Goal: Task Accomplishment & Management: Complete application form

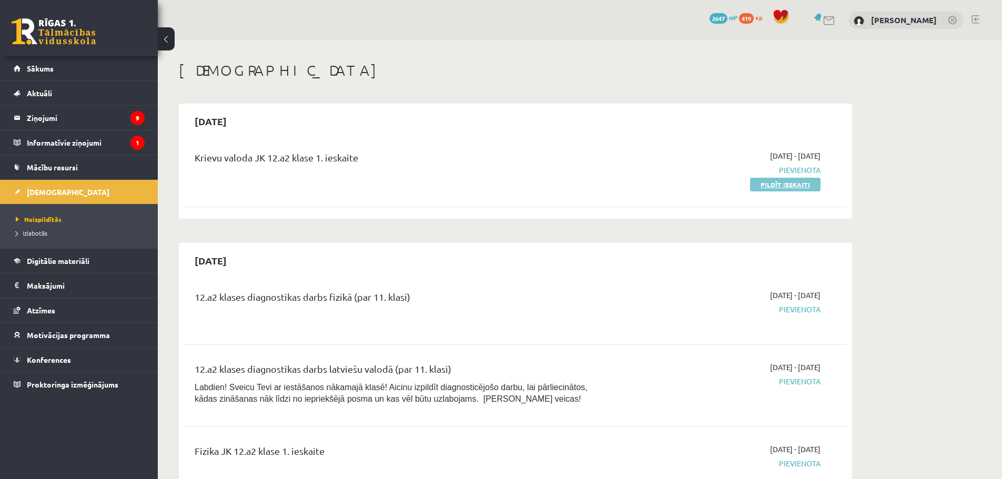
click at [791, 188] on link "Pildīt ieskaiti" at bounding box center [785, 185] width 70 height 14
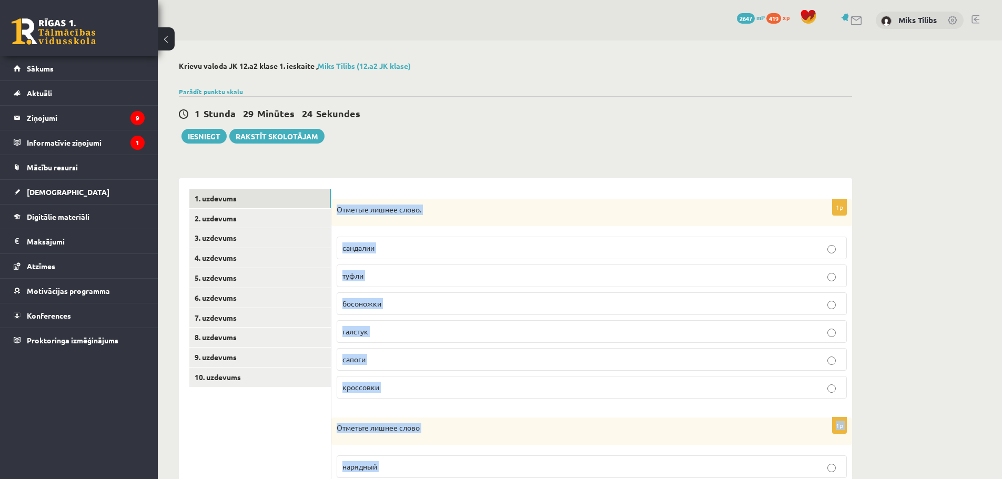
scroll to position [370, 0]
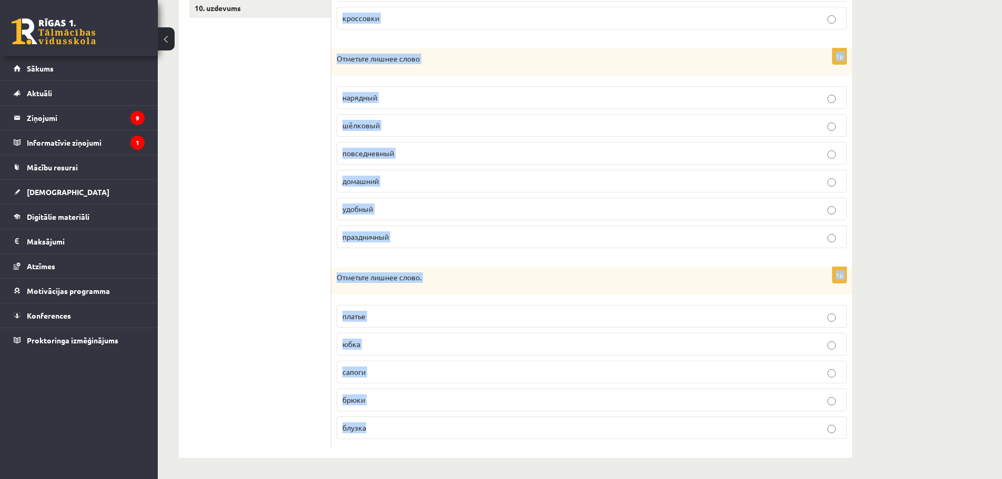
drag, startPoint x: 333, startPoint y: 207, endPoint x: 550, endPoint y: 444, distance: 320.5
click at [550, 444] on form "1p Отметьте лишнее слово. сандалии туфли босоножки [GEOGRAPHIC_DATA] сапоги кро…" at bounding box center [592, 134] width 500 height 628
copy form "Отметьте лишнее слово. сандалии туфли босоножки галстук сапоги кроссовки 1p Отм…"
click at [914, 283] on div "**********" at bounding box center [580, 75] width 844 height 808
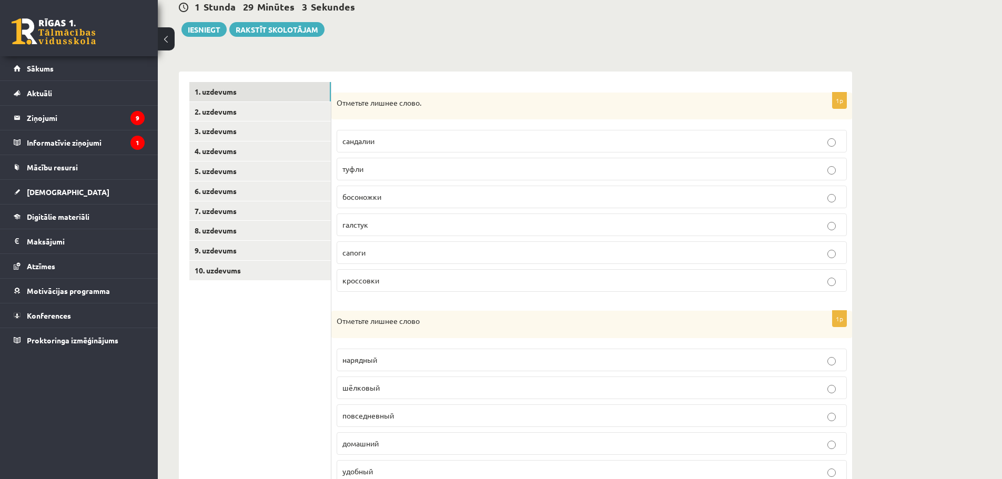
scroll to position [54, 0]
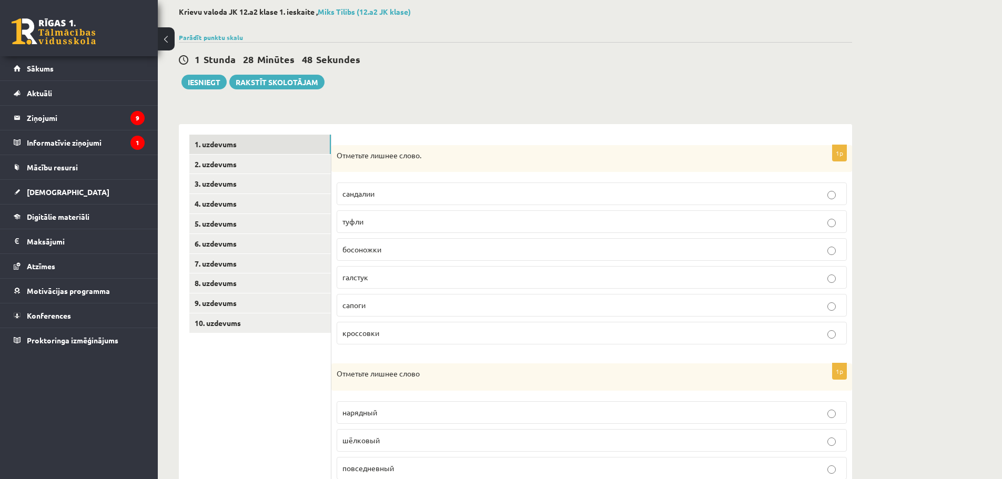
click at [379, 279] on p "галстук" at bounding box center [591, 277] width 499 height 11
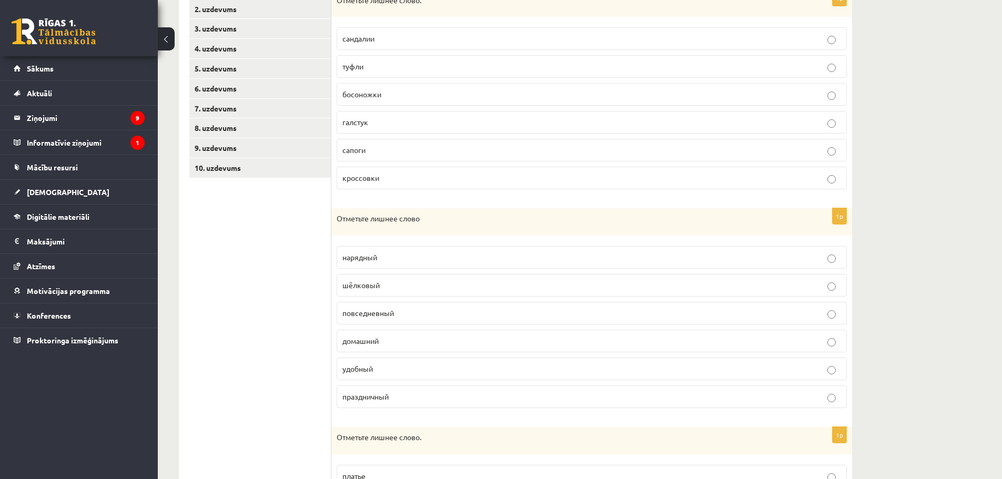
scroll to position [212, 0]
click at [437, 275] on label "шёлковый" at bounding box center [592, 282] width 510 height 23
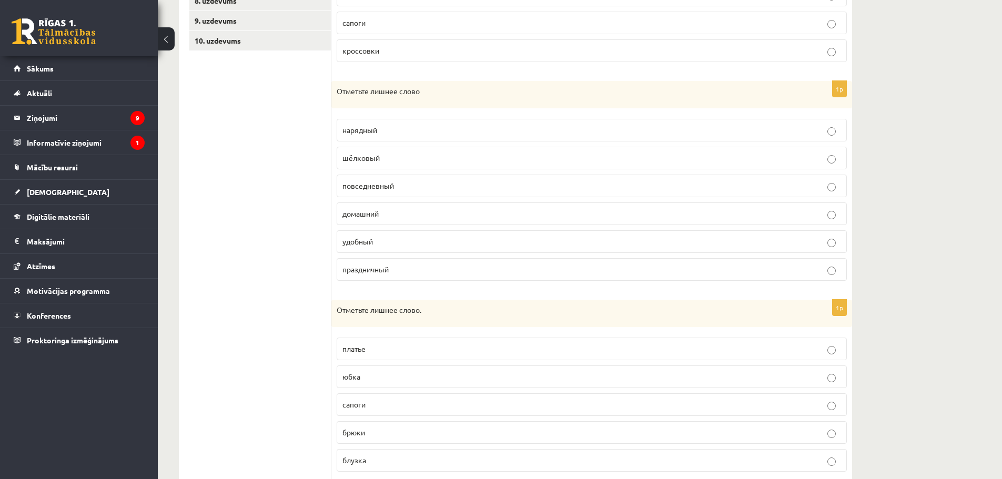
scroll to position [370, 0]
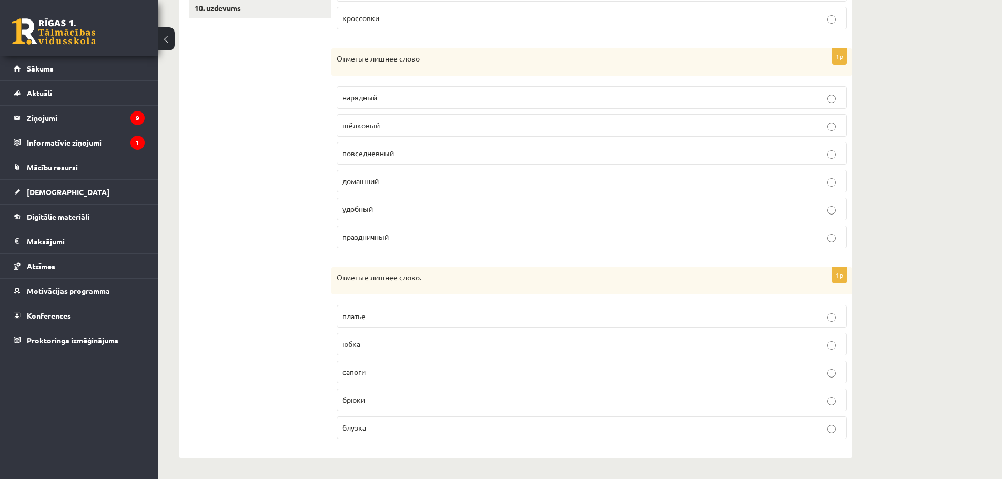
click at [366, 373] on p "сапоги" at bounding box center [591, 372] width 499 height 11
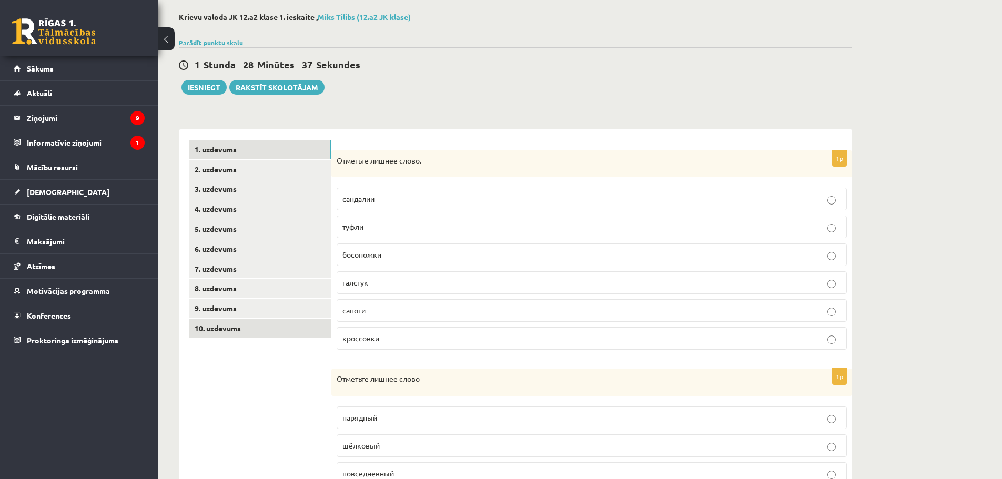
scroll to position [2, 0]
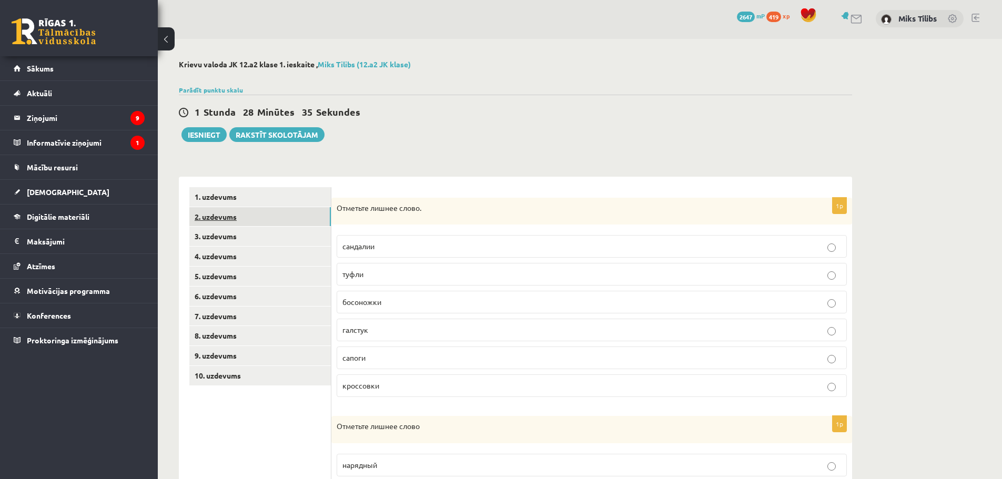
click at [223, 214] on link "2. uzdevums" at bounding box center [259, 216] width 141 height 19
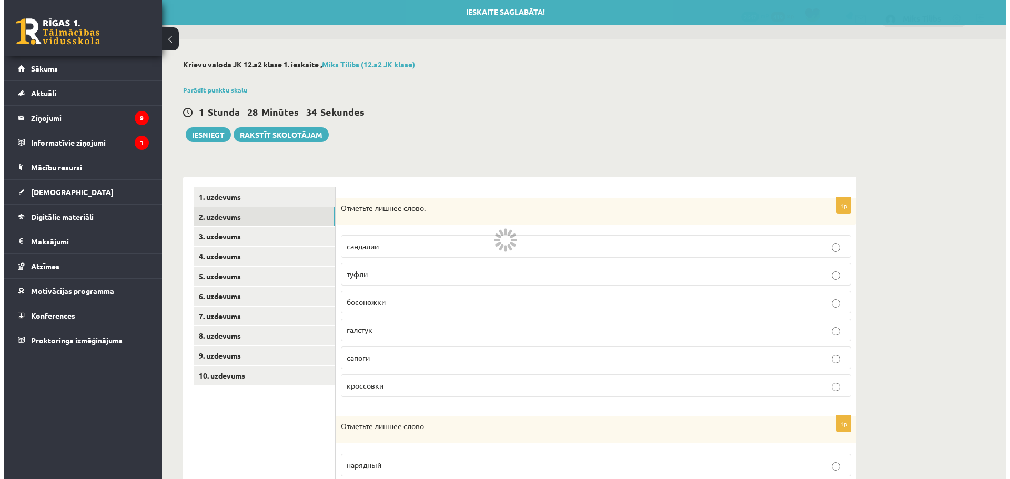
scroll to position [0, 0]
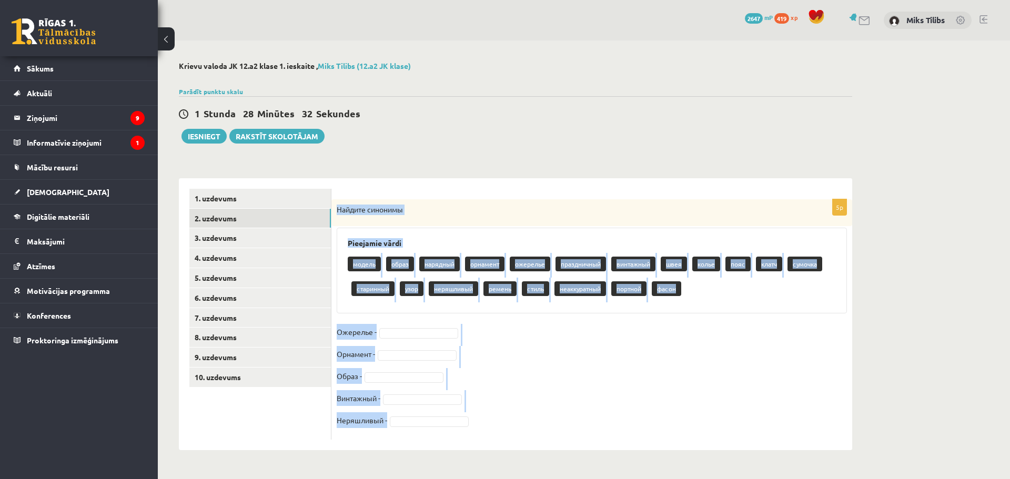
drag, startPoint x: 337, startPoint y: 205, endPoint x: 602, endPoint y: 472, distance: 376.3
click at [602, 471] on div "**********" at bounding box center [515, 255] width 715 height 431
copy div "Найдите синонимы Pieejamie vārdi модель образ нарядный орнамент ожерелье праздн…"
click at [467, 222] on div "Найдите синонимы" at bounding box center [591, 212] width 521 height 27
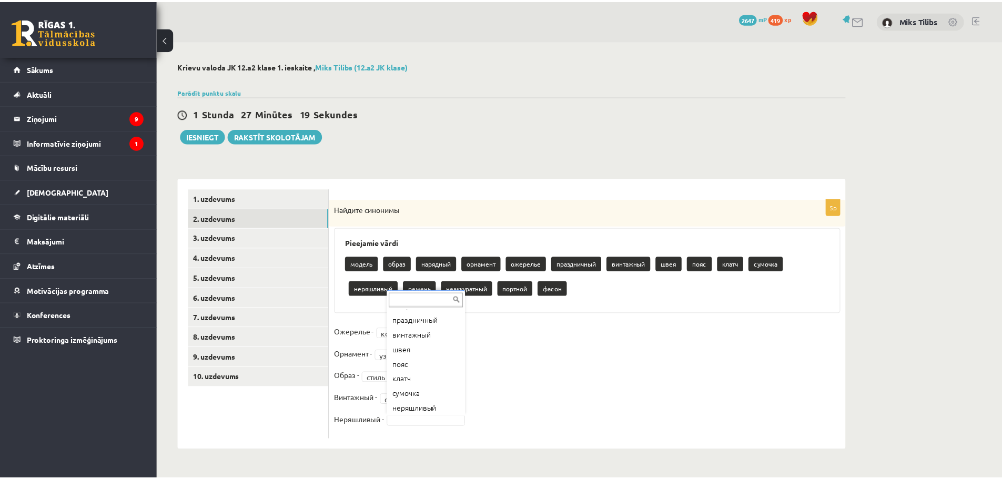
scroll to position [118, 0]
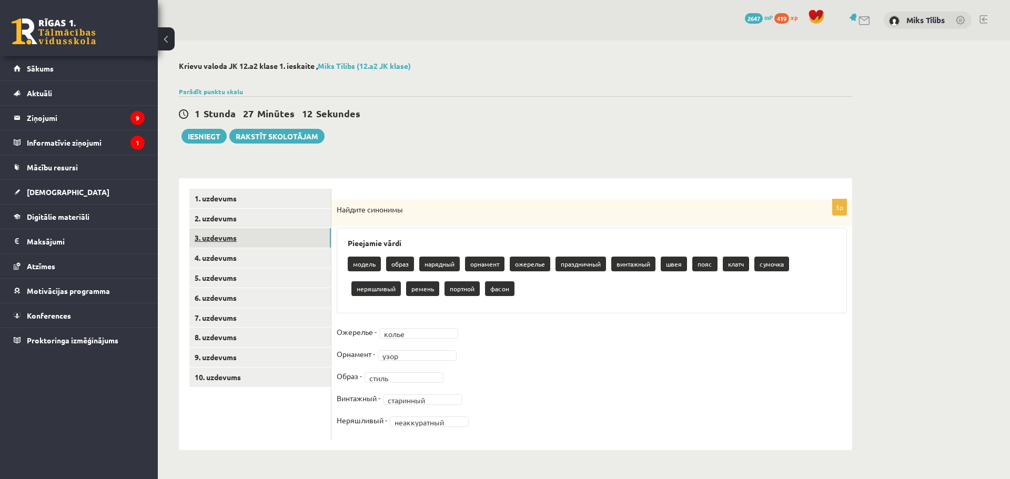
click at [213, 241] on link "3. uzdevums" at bounding box center [259, 237] width 141 height 19
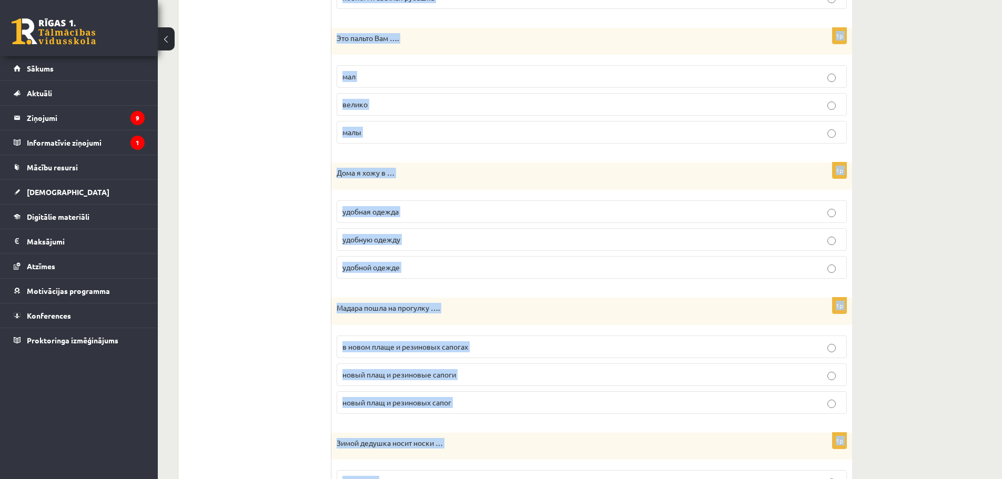
scroll to position [1091, 0]
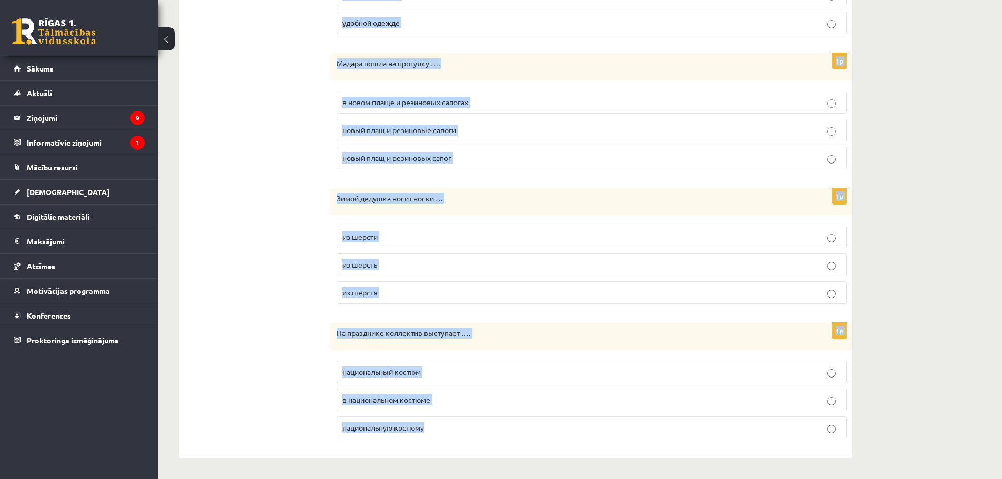
drag, startPoint x: 335, startPoint y: 210, endPoint x: 694, endPoint y: 470, distance: 442.4
copy form "Мои одноклассники на уроках спорта носят …. майку и шортах майку и шорты в майк…"
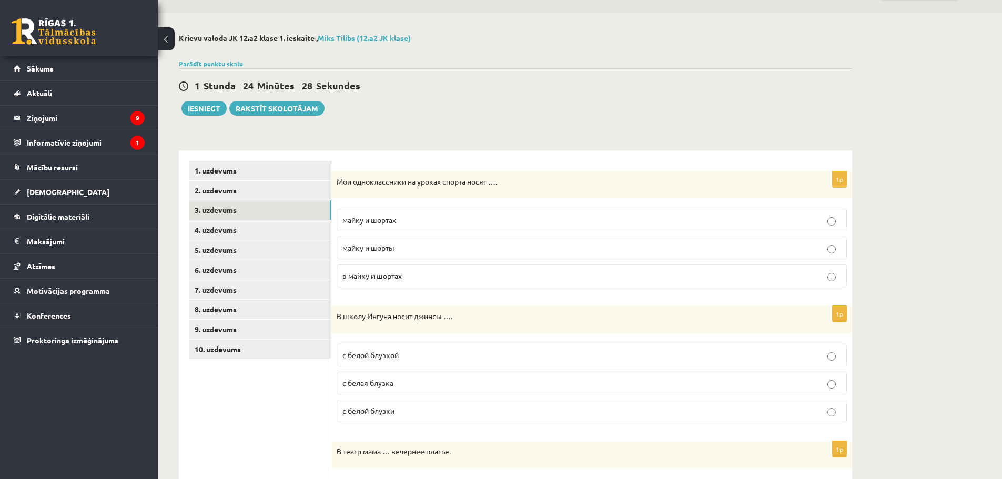
scroll to position [0, 0]
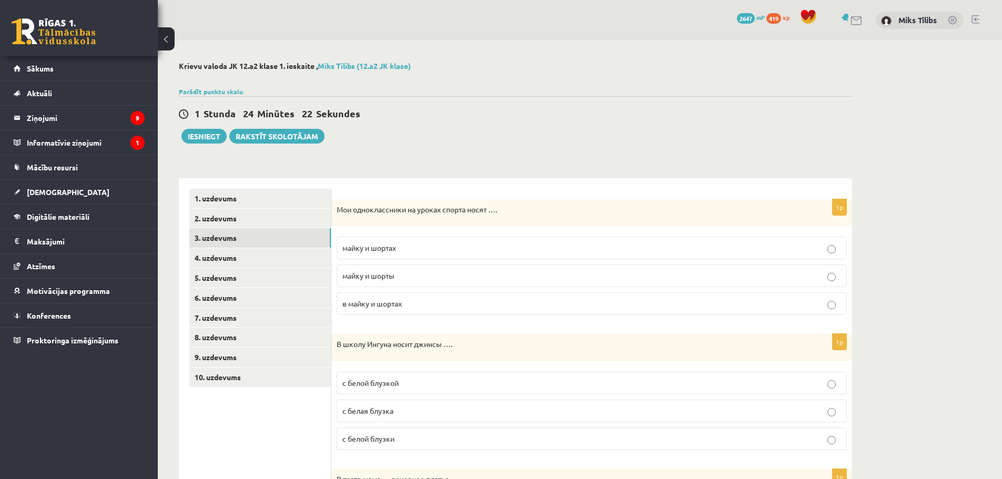
click at [388, 271] on p "майку и шорты" at bounding box center [591, 275] width 499 height 11
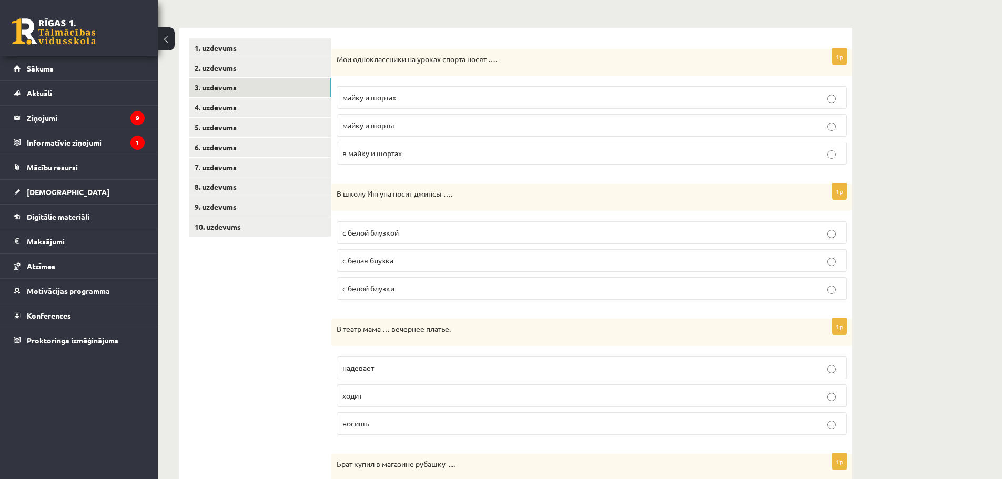
scroll to position [158, 0]
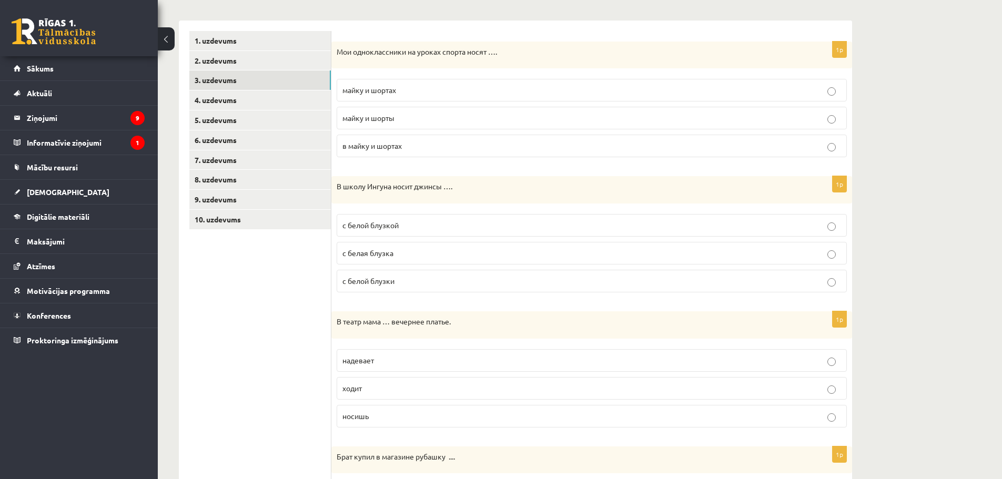
click at [403, 227] on p "с белой блузкой" at bounding box center [591, 225] width 499 height 11
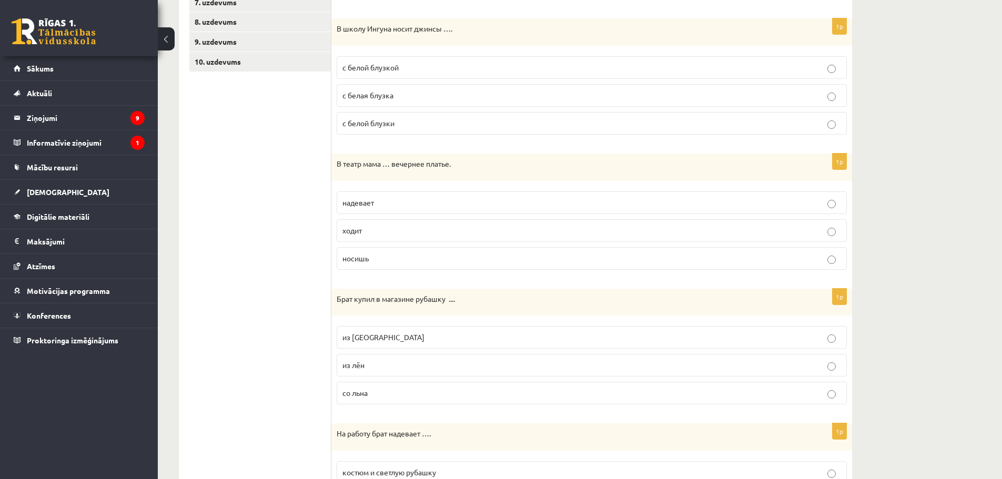
click at [373, 214] on label "надевает" at bounding box center [592, 202] width 510 height 23
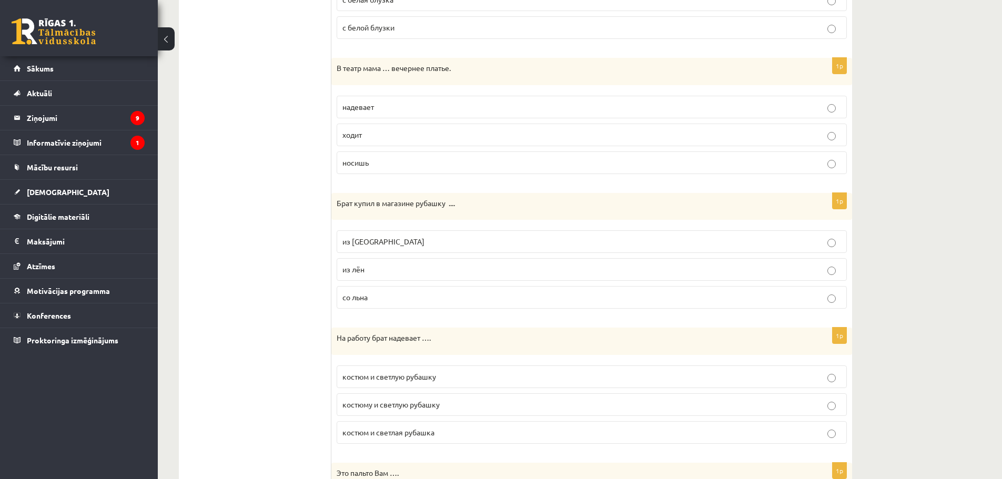
scroll to position [421, 0]
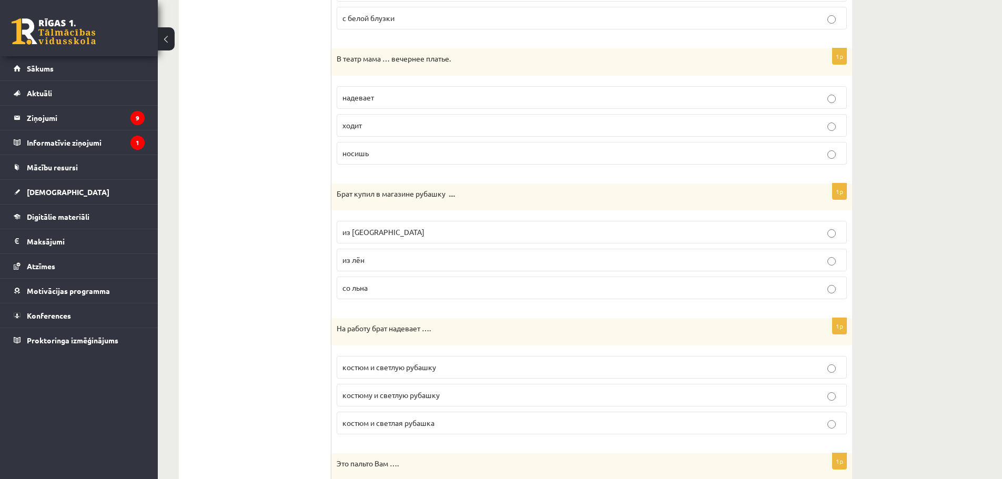
click at [380, 230] on p "из льна" at bounding box center [591, 232] width 499 height 11
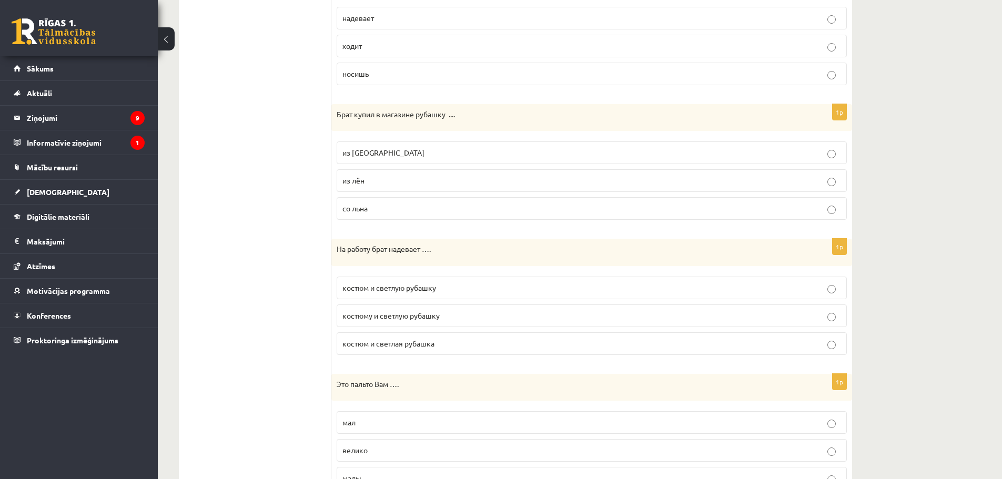
scroll to position [526, 0]
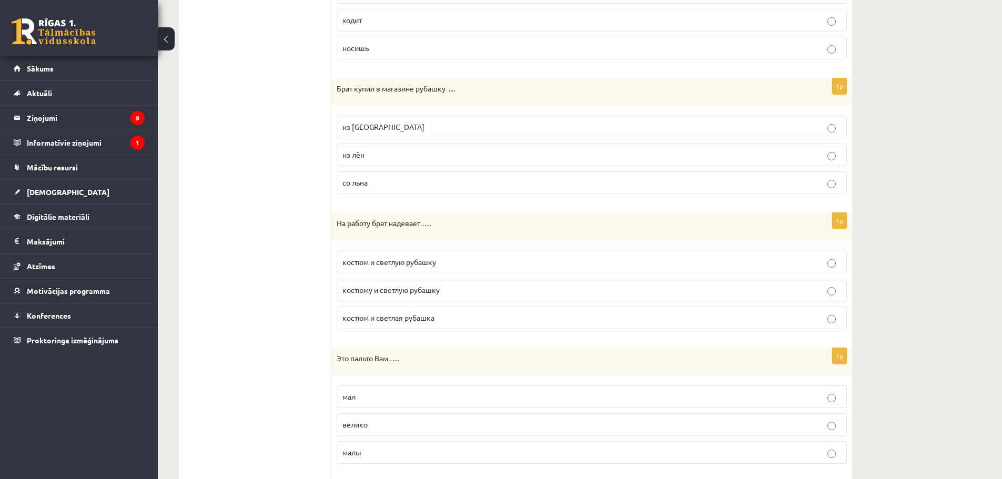
click at [364, 266] on span "костюм и светлую рубашку" at bounding box center [389, 261] width 94 height 9
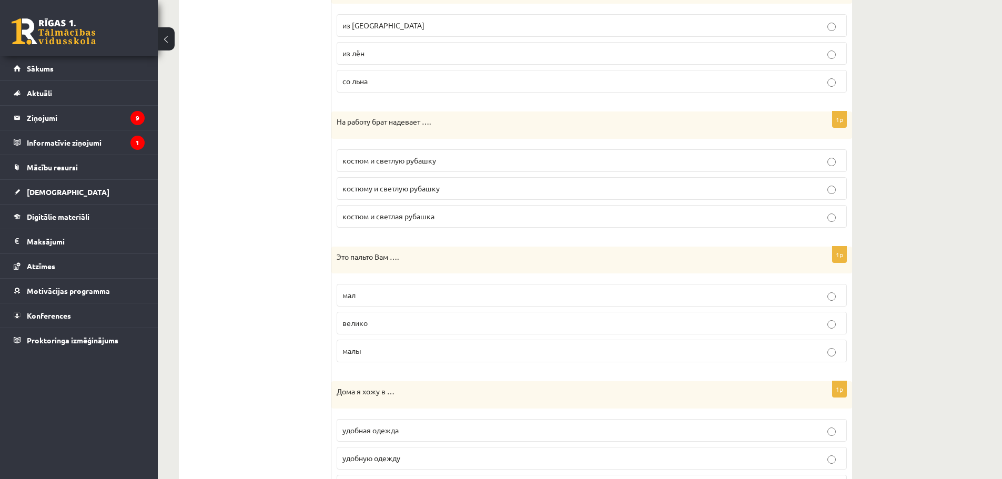
scroll to position [631, 0]
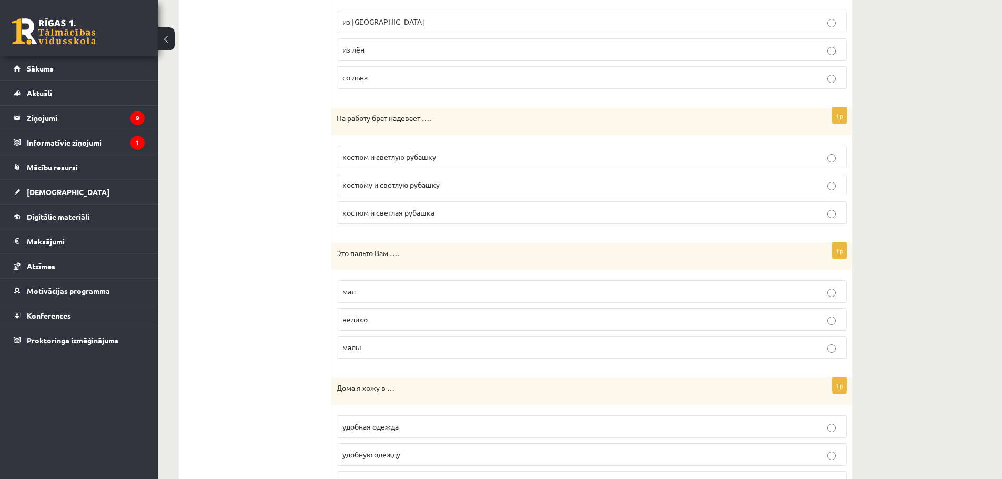
click at [483, 316] on p "велико" at bounding box center [591, 319] width 499 height 11
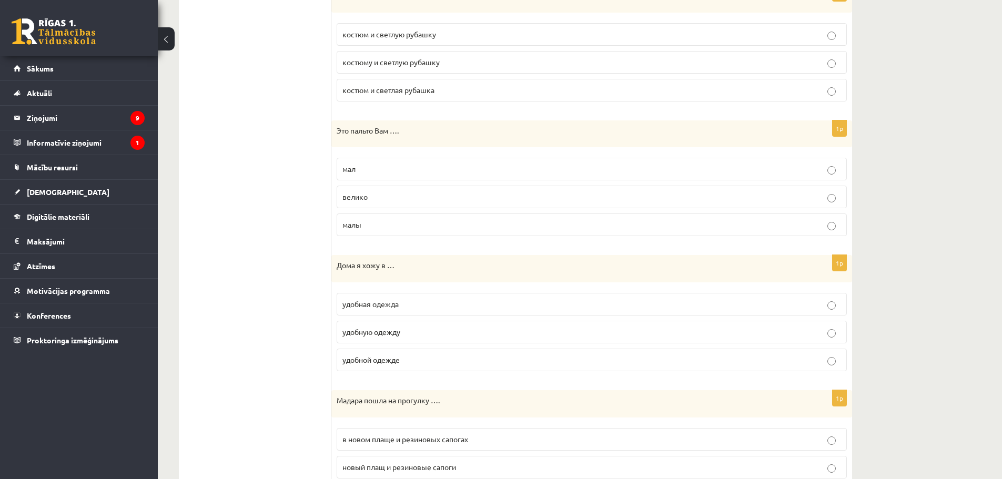
scroll to position [789, 0]
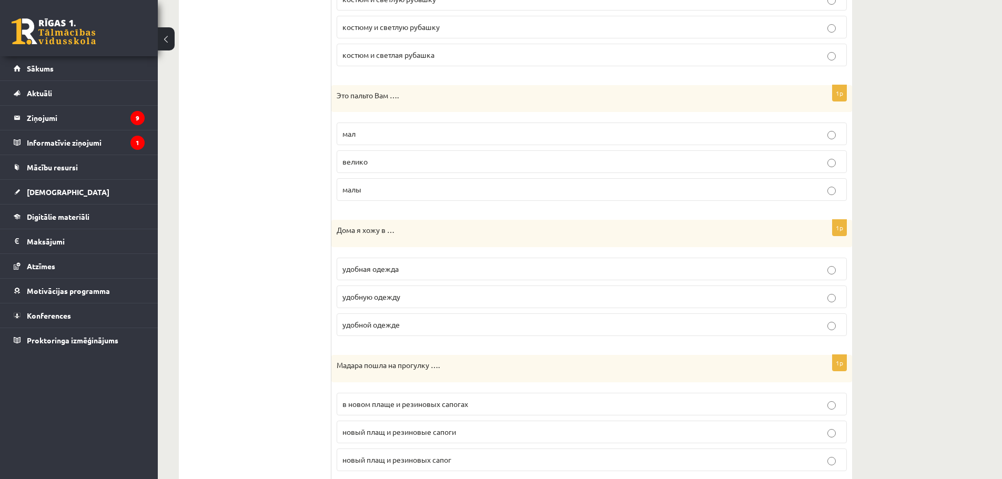
click at [357, 299] on span "удобную одежду" at bounding box center [371, 296] width 58 height 9
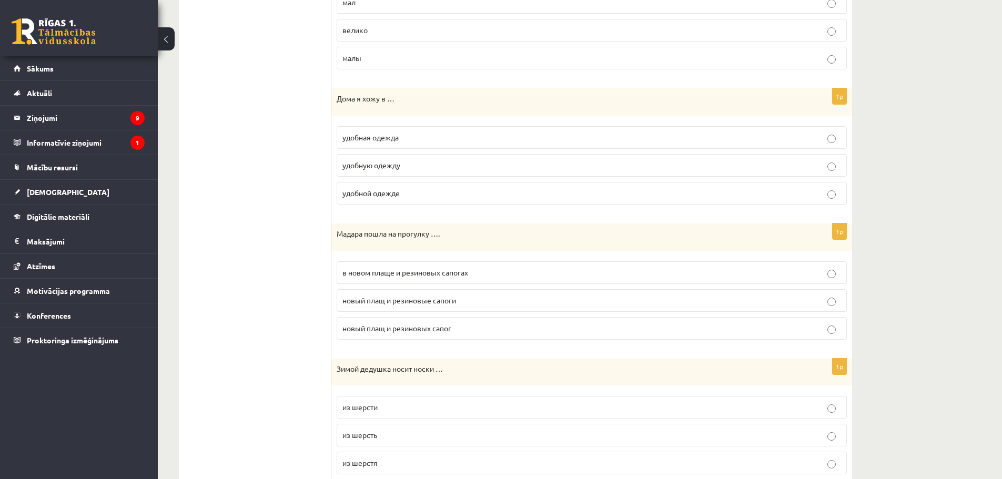
scroll to position [947, 0]
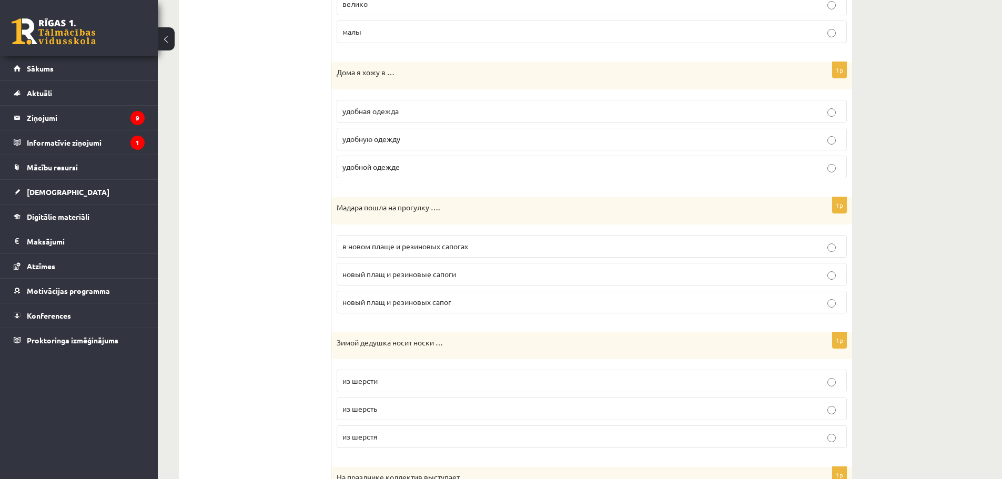
click at [384, 233] on fieldset "в новом плаще и резиновых сапогах новый плащ и резиновые сапоги новый плащ и ре…" at bounding box center [592, 273] width 510 height 87
click at [386, 248] on span "в новом плаще и резиновых сапогах" at bounding box center [405, 245] width 126 height 9
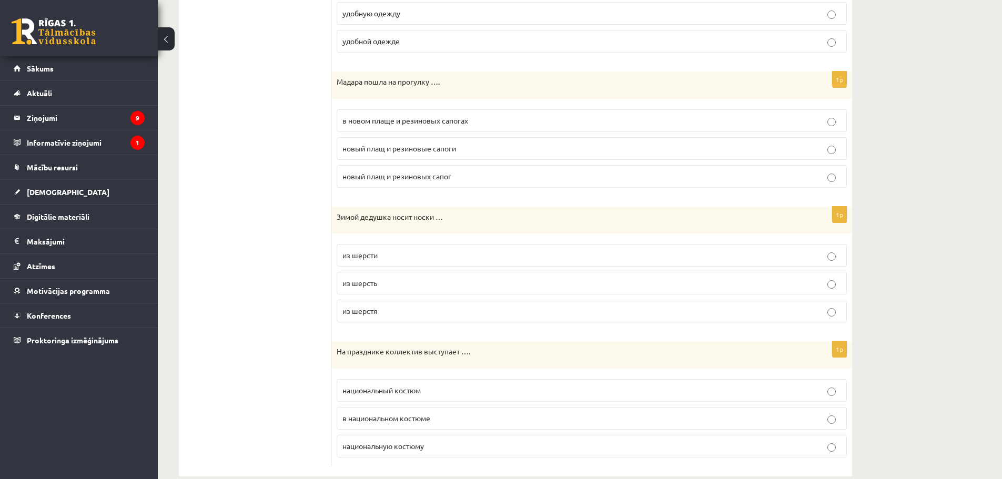
scroll to position [1091, 0]
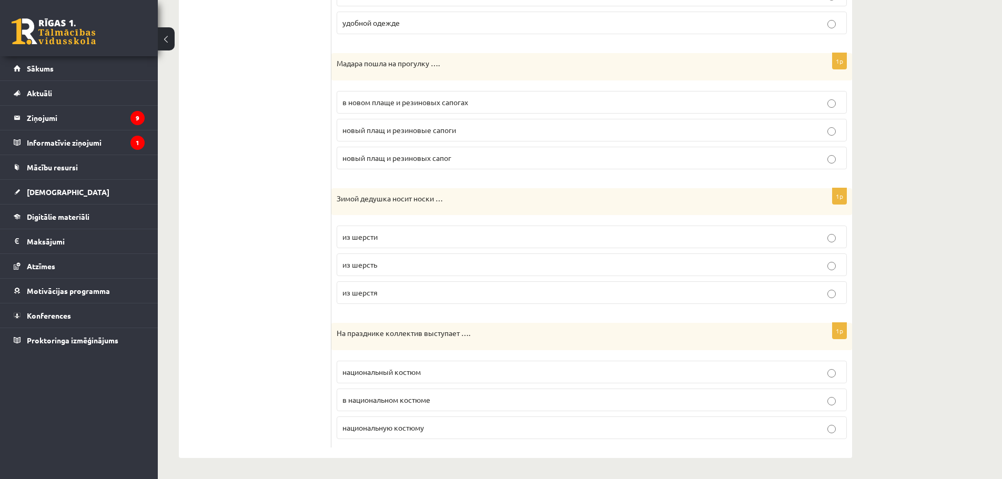
click at [352, 241] on p "из шерсти" at bounding box center [591, 236] width 499 height 11
click at [377, 398] on span "в национальном костюме" at bounding box center [386, 399] width 88 height 9
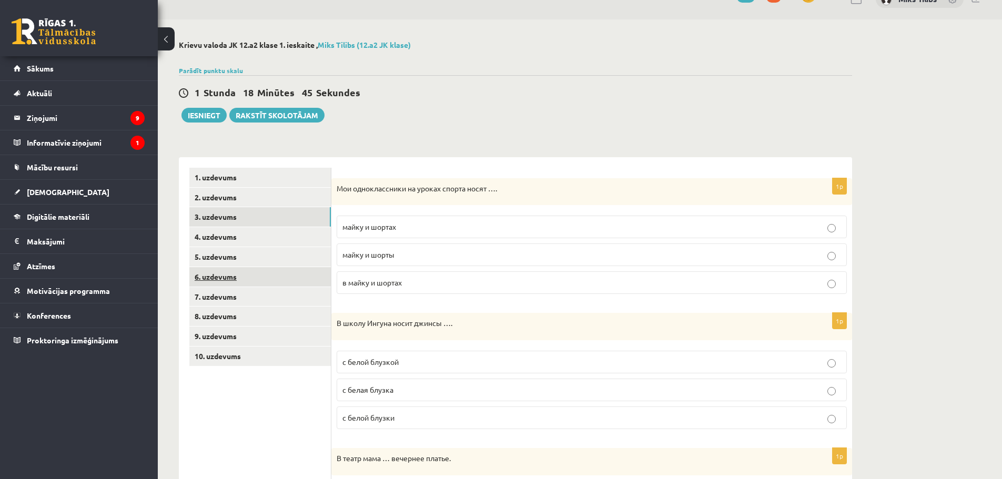
scroll to position [0, 0]
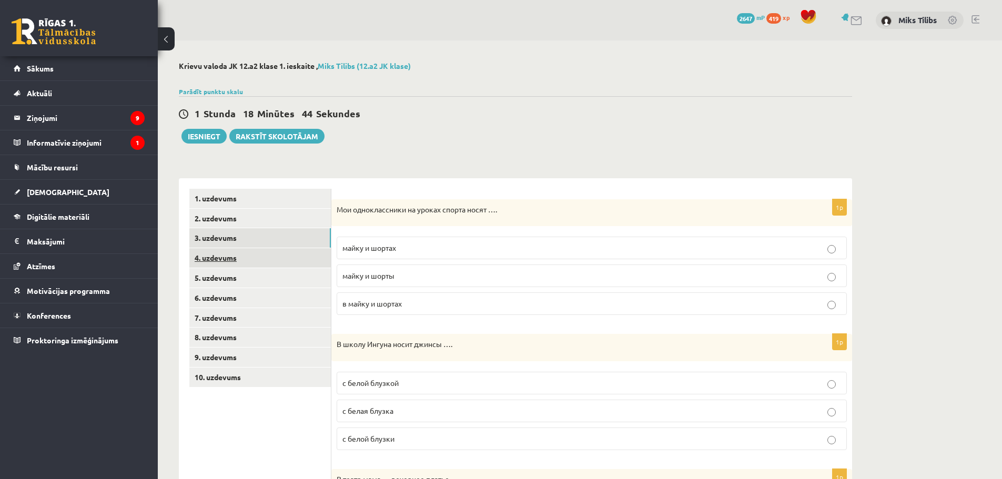
click at [225, 254] on link "4. uzdevums" at bounding box center [259, 257] width 141 height 19
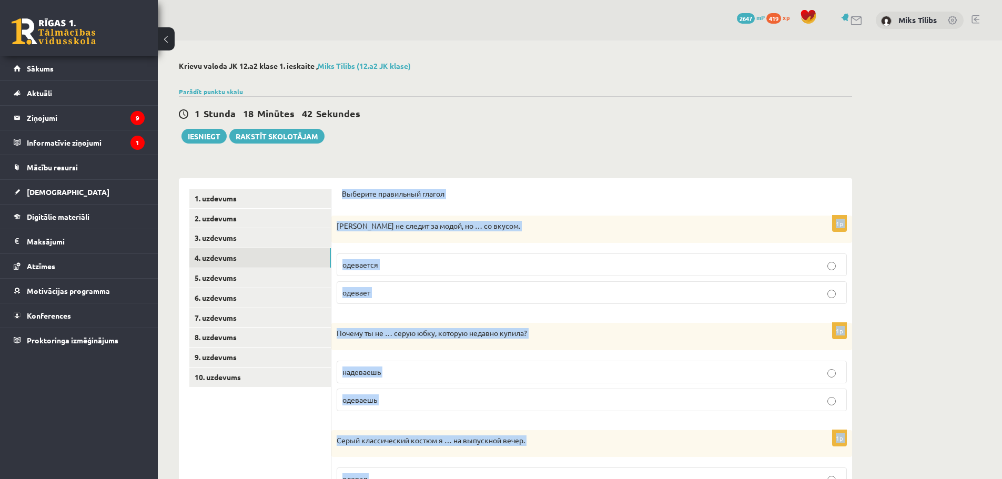
scroll to position [293, 0]
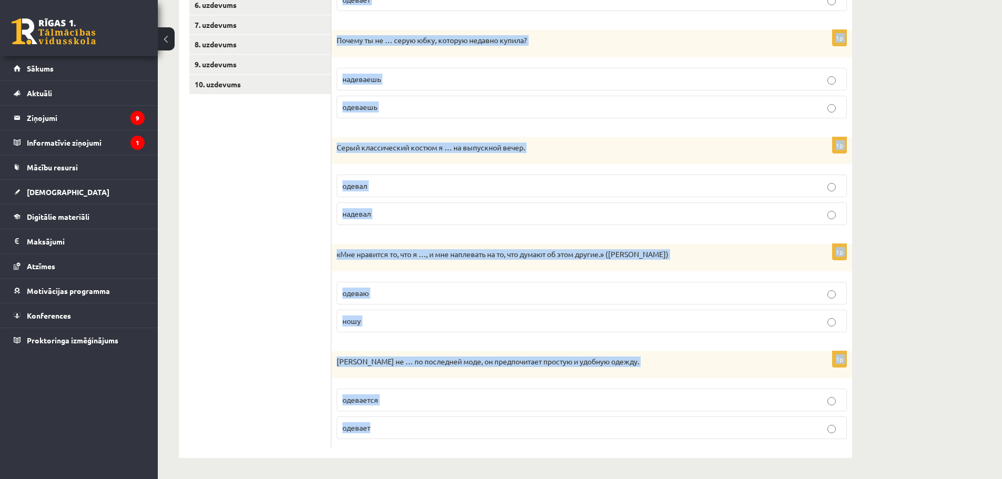
drag, startPoint x: 341, startPoint y: 187, endPoint x: 520, endPoint y: 458, distance: 324.8
click at [520, 458] on div "Выберите правильный глагол 1p Ивар не следит за модой, но … со вкусом. одеваетс…" at bounding box center [591, 171] width 521 height 573
copy form "Выберите правильный глагол 1p Ивар не следит за модой, но … со вкусом. одеваетс…"
click at [802, 197] on label "одевал" at bounding box center [592, 186] width 510 height 23
click at [864, 198] on div "**********" at bounding box center [515, 113] width 715 height 731
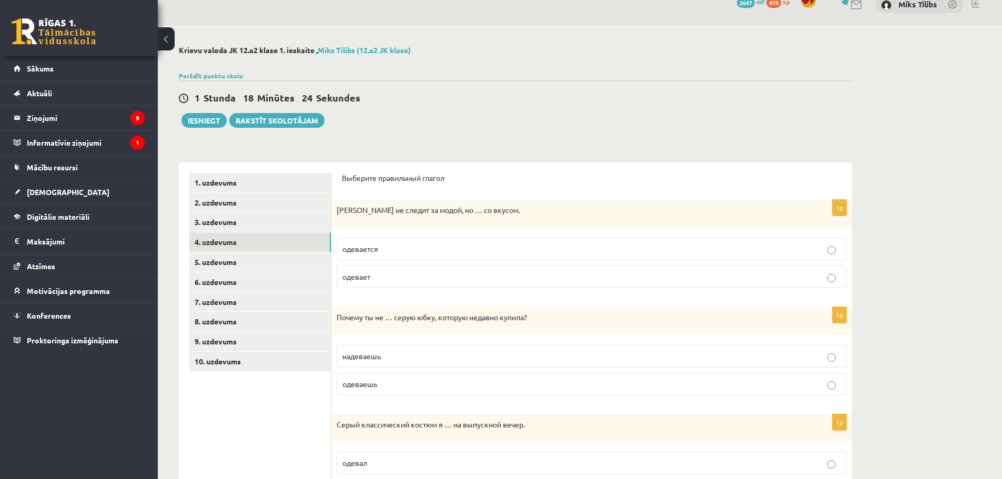
scroll to position [53, 0]
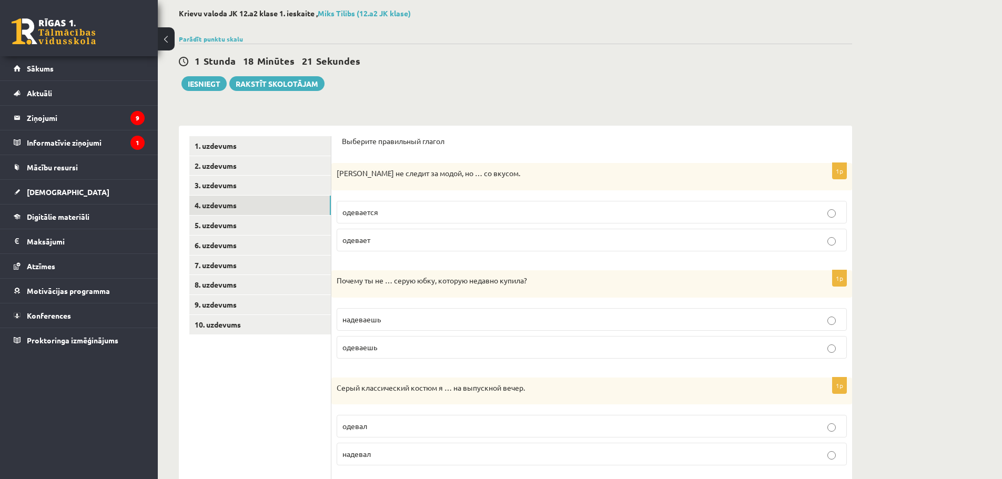
click at [429, 210] on p "одевается" at bounding box center [591, 212] width 499 height 11
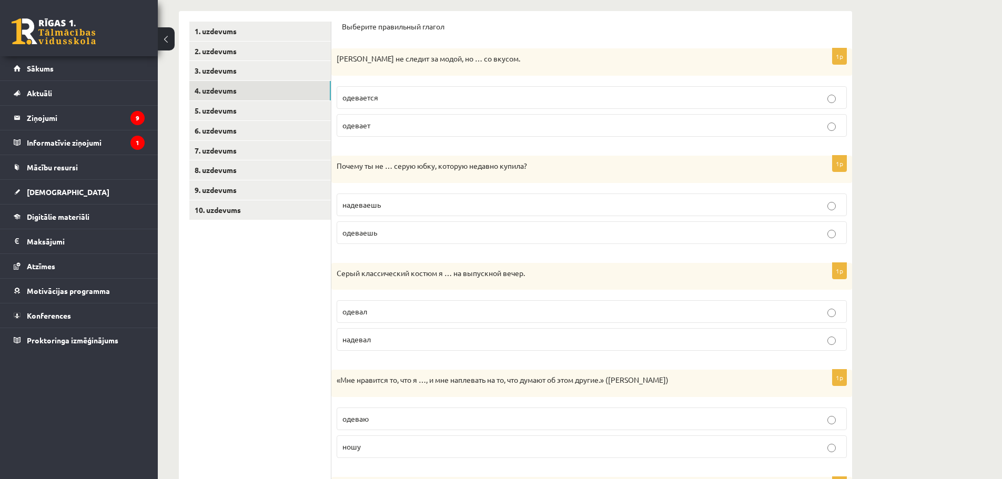
scroll to position [210, 0]
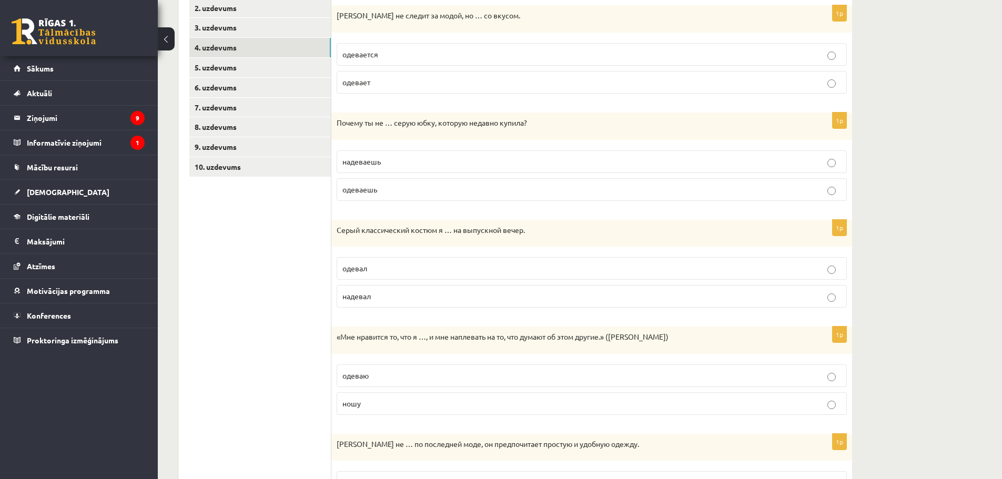
click at [396, 162] on p "надеваешь" at bounding box center [591, 161] width 499 height 11
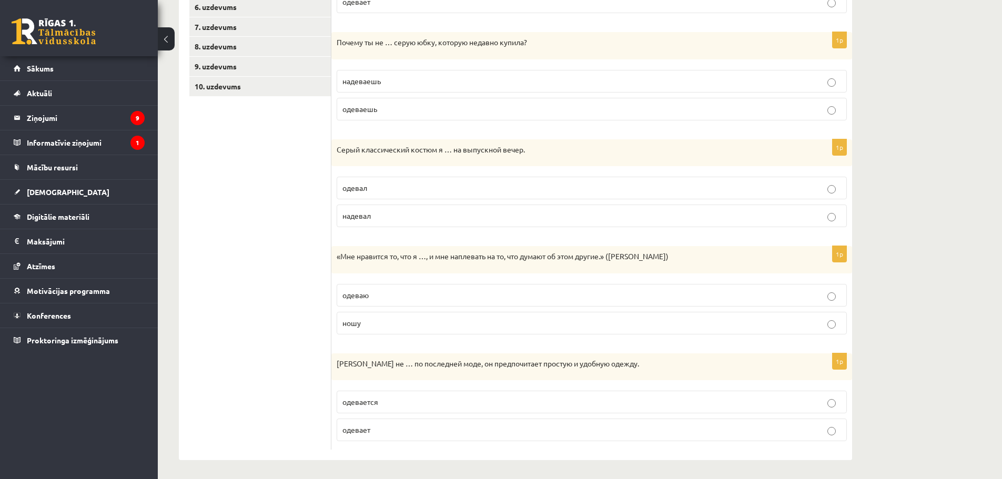
scroll to position [293, 0]
click at [400, 202] on fieldset "одевал надевал" at bounding box center [592, 198] width 510 height 59
click at [399, 201] on fieldset "одевал надевал" at bounding box center [592, 198] width 510 height 59
click at [398, 205] on label "надевал" at bounding box center [592, 213] width 510 height 23
click at [379, 334] on fieldset "одеваю ношу" at bounding box center [592, 306] width 510 height 59
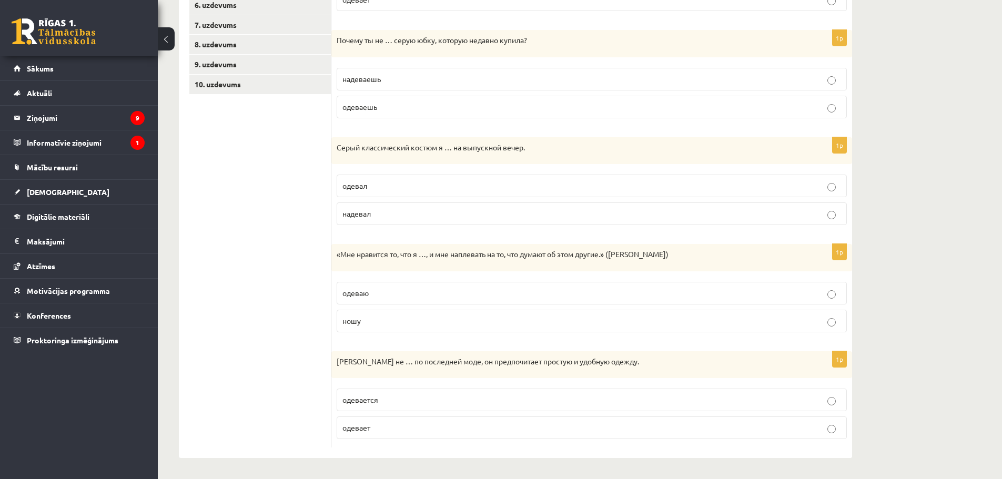
click at [372, 327] on label "ношу" at bounding box center [592, 321] width 510 height 23
click at [383, 394] on p "одевается" at bounding box center [591, 399] width 499 height 11
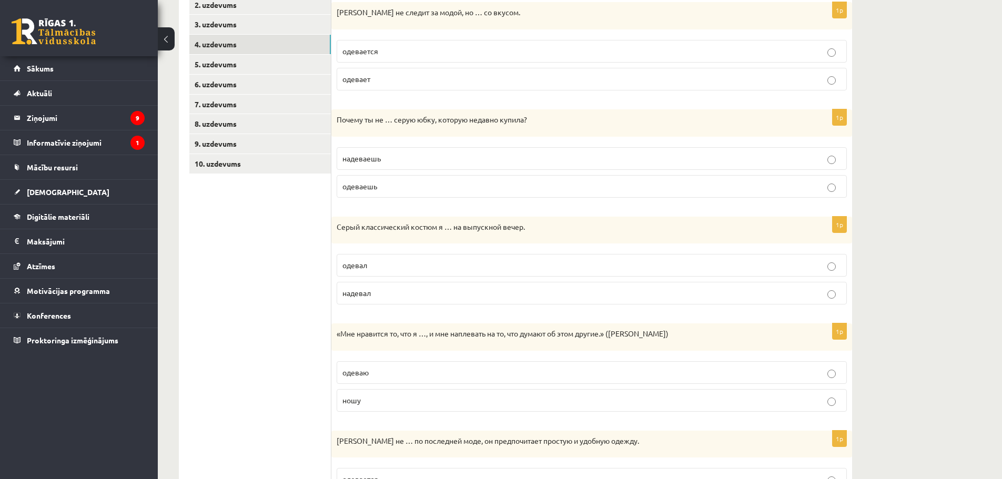
scroll to position [188, 0]
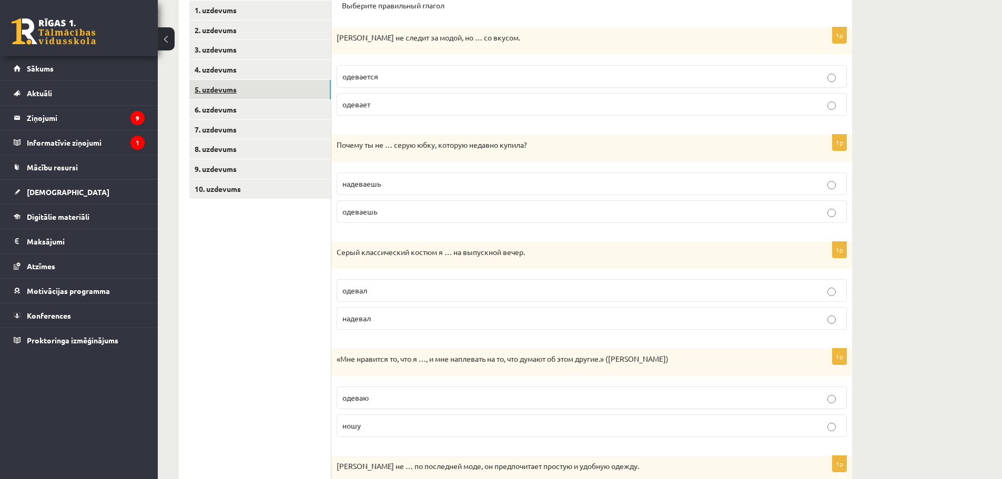
click at [226, 93] on link "5. uzdevums" at bounding box center [259, 89] width 141 height 19
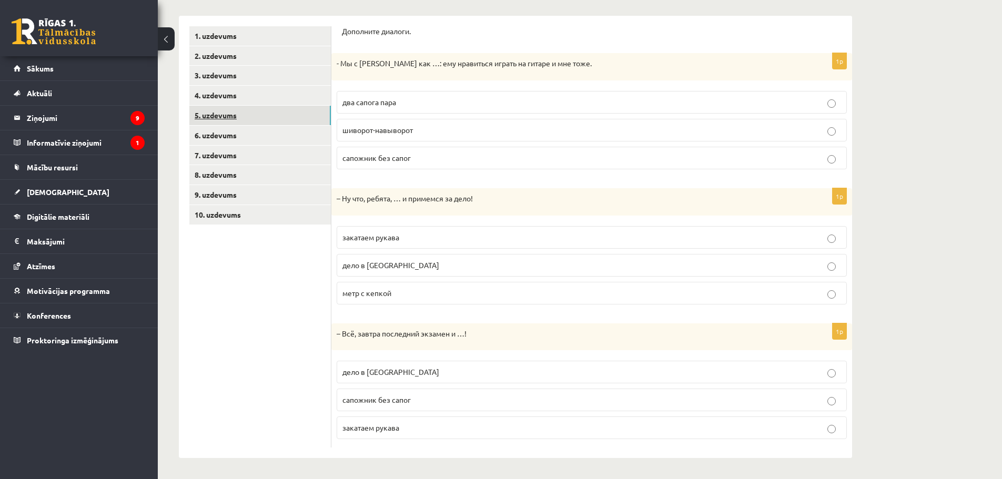
scroll to position [163, 0]
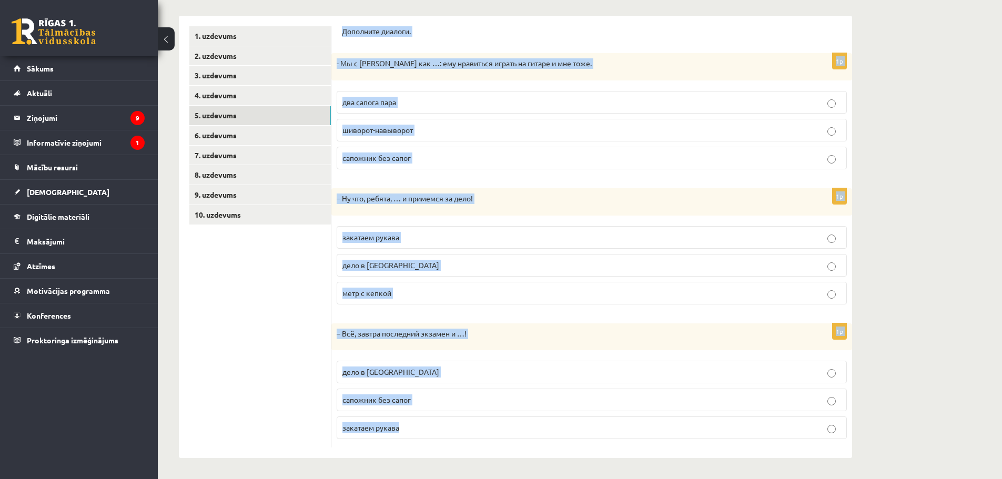
drag, startPoint x: 344, startPoint y: 25, endPoint x: 544, endPoint y: 471, distance: 488.7
click at [544, 471] on div "**********" at bounding box center [515, 178] width 715 height 601
copy form "Дополните диалоги. 1p - Мы с Артуром как …: ему нравиться играть на гитаре и мн…"
click at [895, 250] on div "**********" at bounding box center [580, 178] width 844 height 601
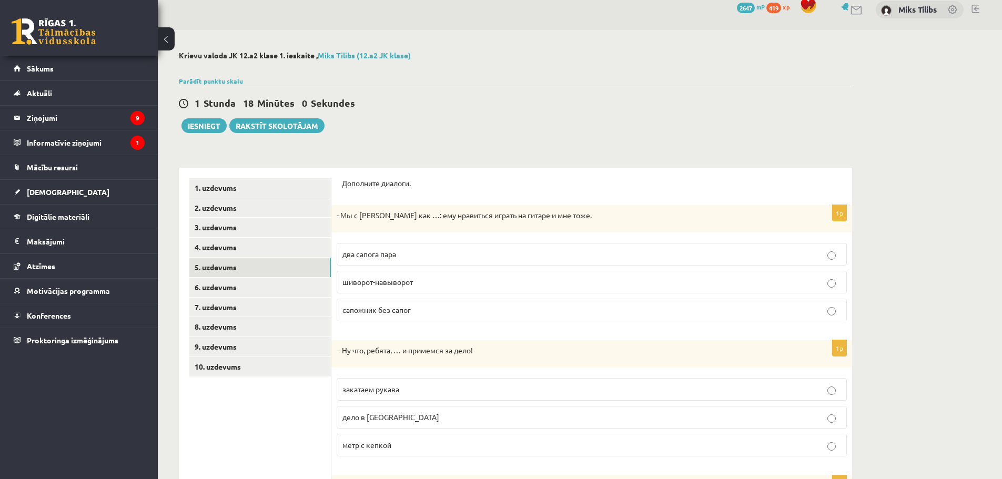
scroll to position [5, 0]
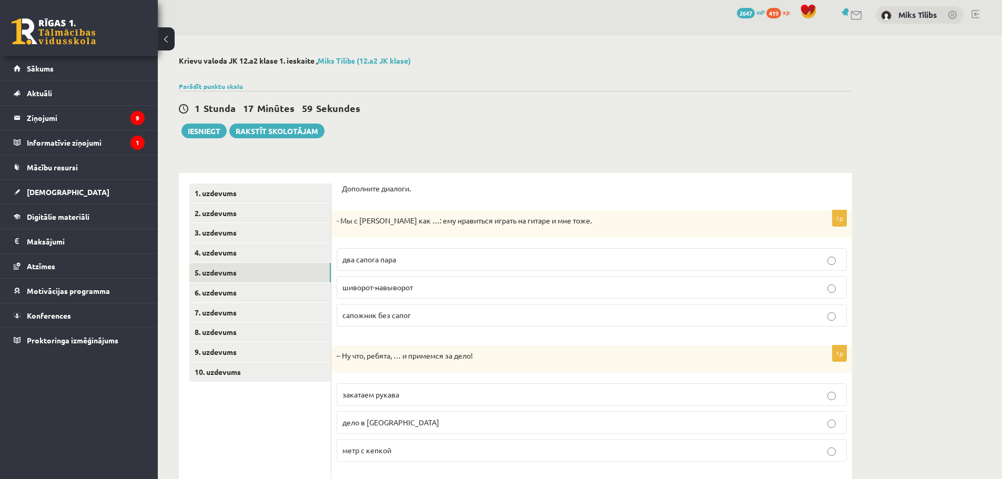
click at [371, 262] on span "два сапога пара" at bounding box center [369, 259] width 54 height 9
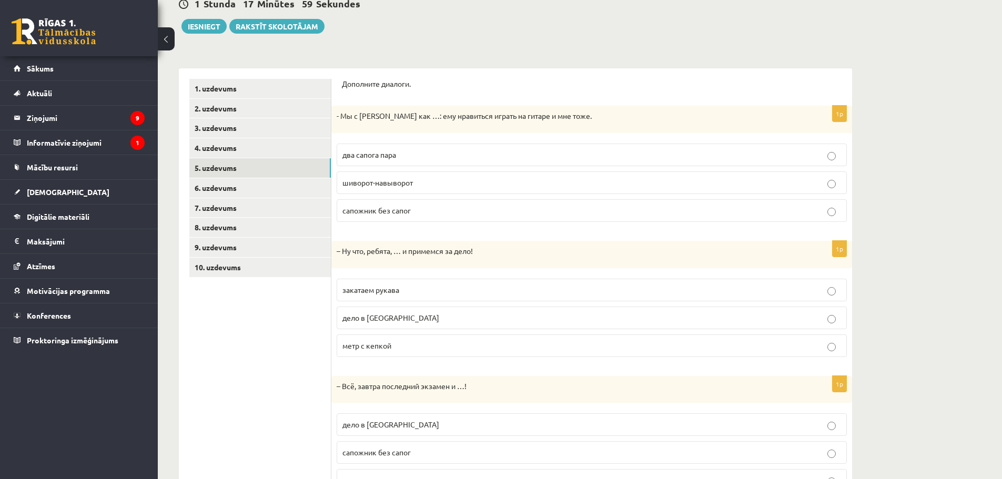
scroll to position [110, 0]
click at [383, 295] on p "закатаем рукава" at bounding box center [591, 289] width 499 height 11
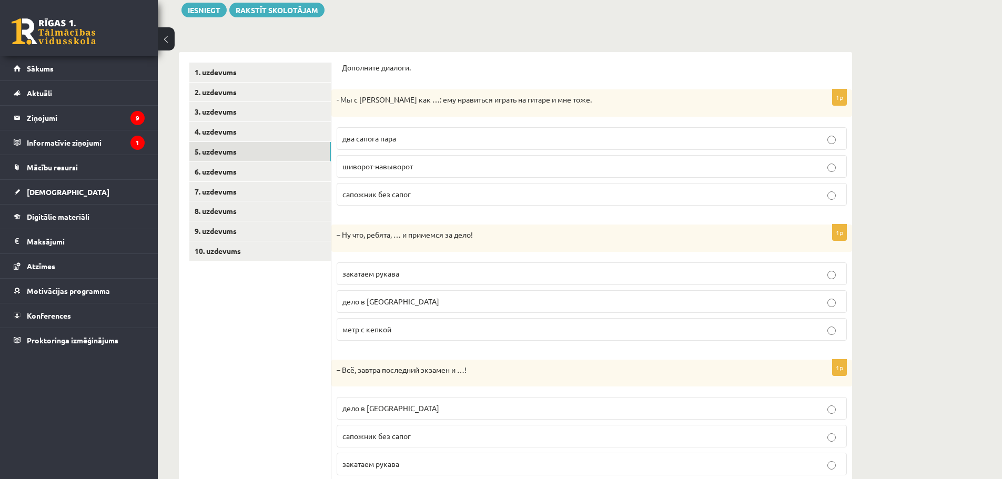
scroll to position [163, 0]
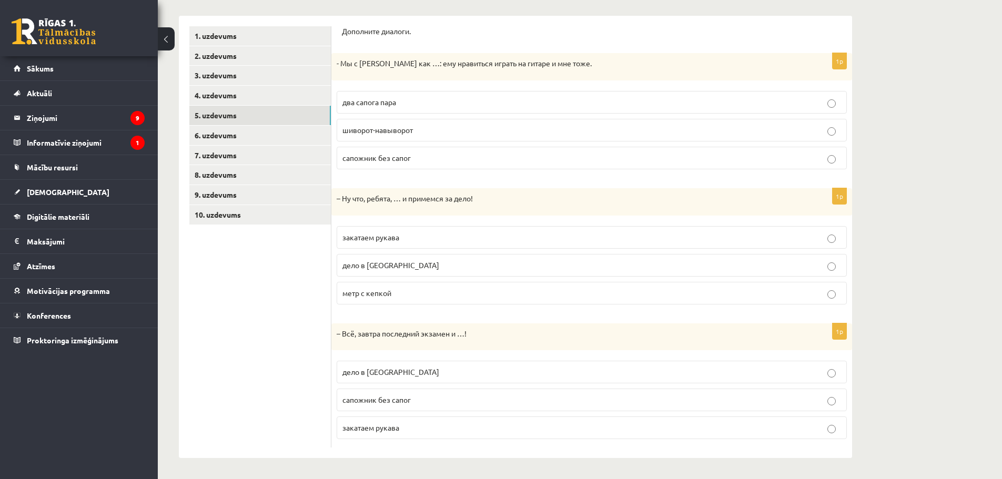
click at [405, 371] on p "дело в шляпе" at bounding box center [591, 372] width 499 height 11
click at [276, 134] on link "6. uzdevums" at bounding box center [259, 135] width 141 height 19
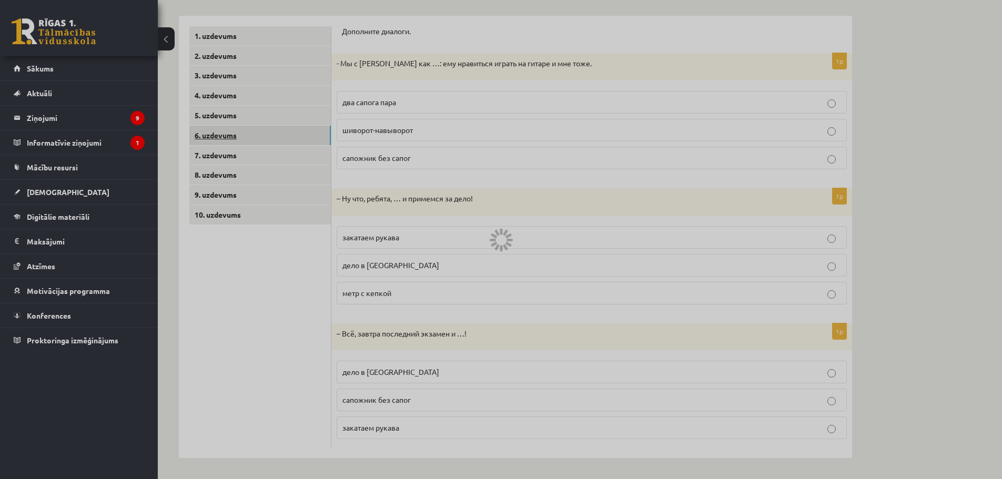
scroll to position [0, 0]
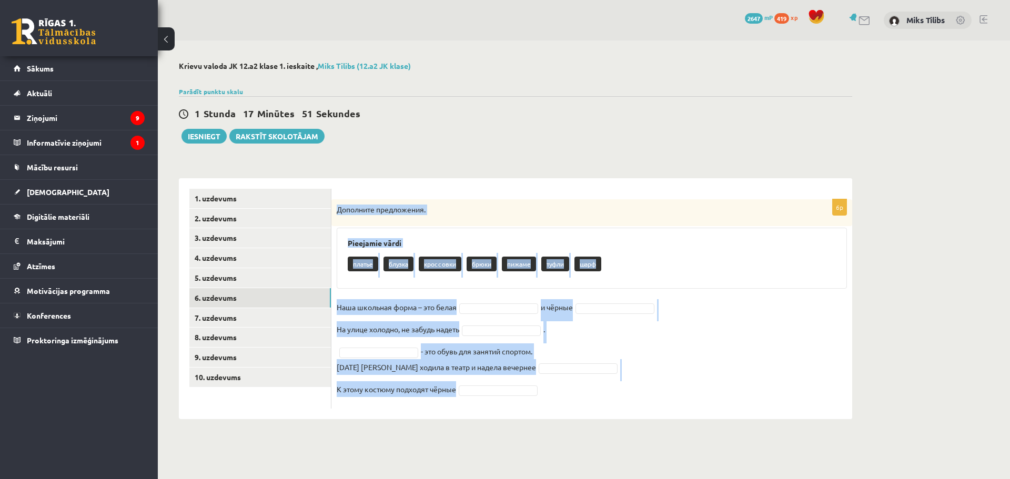
drag, startPoint x: 336, startPoint y: 213, endPoint x: 533, endPoint y: 399, distance: 270.8
click at [533, 399] on div "6p Дополните предложения. Pieejamie vārdi платье блузка кроссовки брюки пижаме …" at bounding box center [591, 303] width 521 height 209
copy div "Дополните предложения. Pieejamie vārdi платье блузка кроссовки брюки пижаме туф…"
click at [860, 299] on div "**********" at bounding box center [515, 240] width 715 height 400
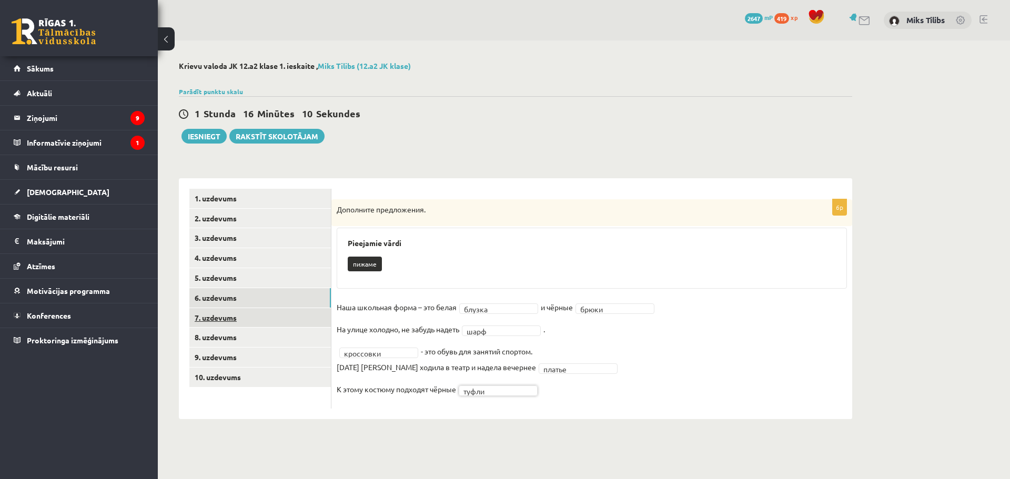
click at [255, 318] on link "7. uzdevums" at bounding box center [259, 317] width 141 height 19
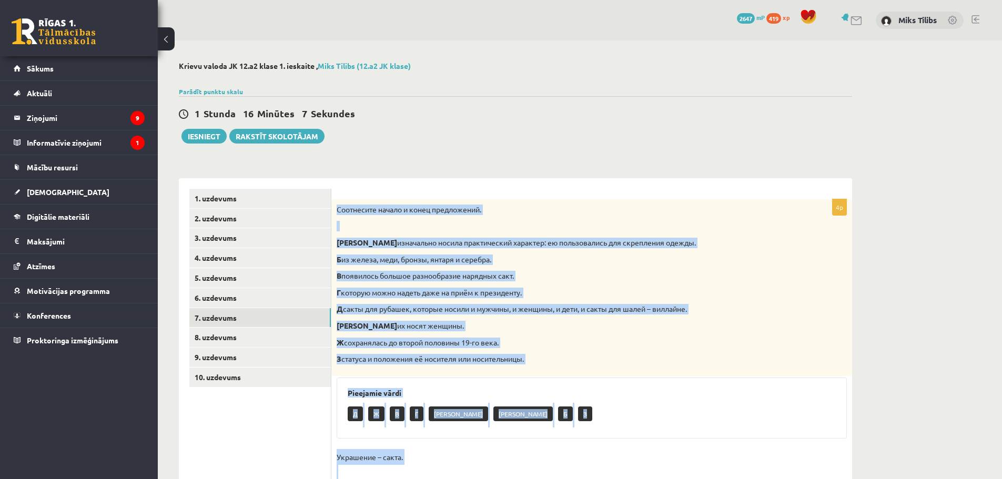
scroll to position [143, 0]
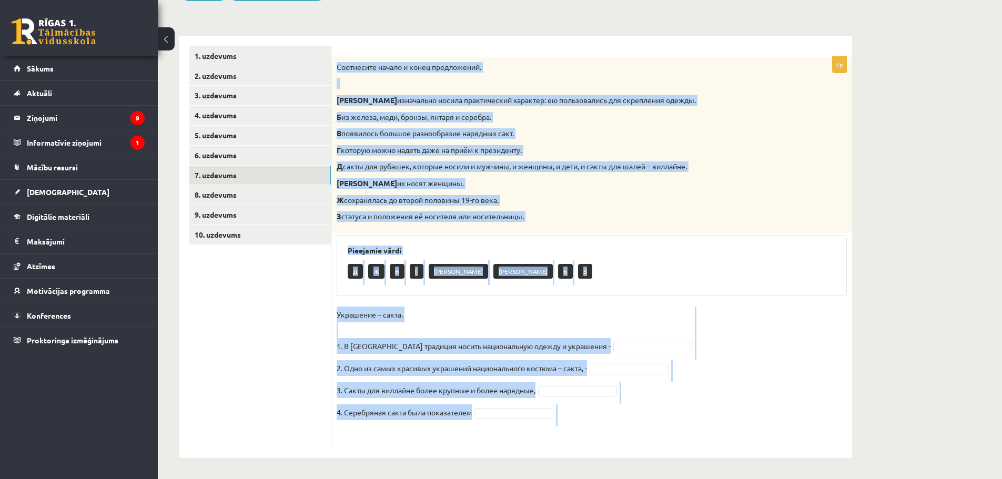
drag, startPoint x: 336, startPoint y: 208, endPoint x: 625, endPoint y: 479, distance: 395.9
click at [625, 479] on div "**********" at bounding box center [515, 188] width 715 height 581
copy div "Соотнесите начало и конец предложений. А изначально носила практический характе…"
click at [647, 245] on div "Pieejamie vārdi Д Ж В Г Е А Б З" at bounding box center [592, 265] width 510 height 61
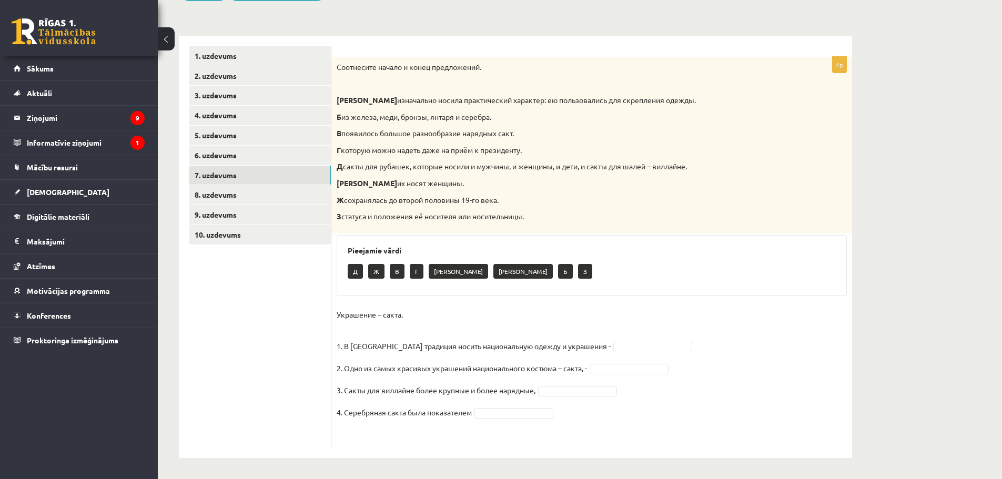
drag, startPoint x: 607, startPoint y: 353, endPoint x: 606, endPoint y: 346, distance: 6.9
click at [606, 348] on fieldset "Украшение – сакта. 1. В Латвии традиция носить национальную одежду и украшения …" at bounding box center [592, 375] width 510 height 136
click at [609, 357] on fieldset "Украшение – сакта. 1. В Латвии традиция носить национальную одежду и украшения …" at bounding box center [592, 375] width 510 height 136
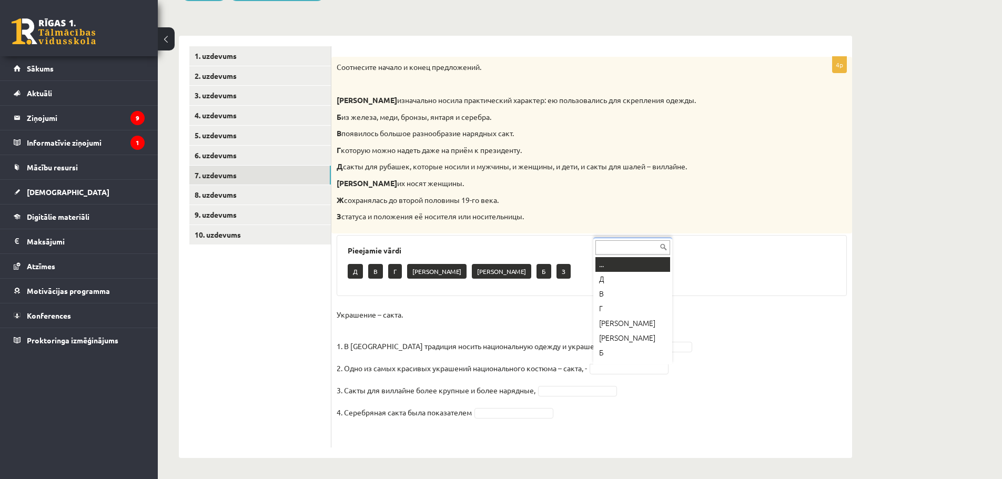
scroll to position [13, 0]
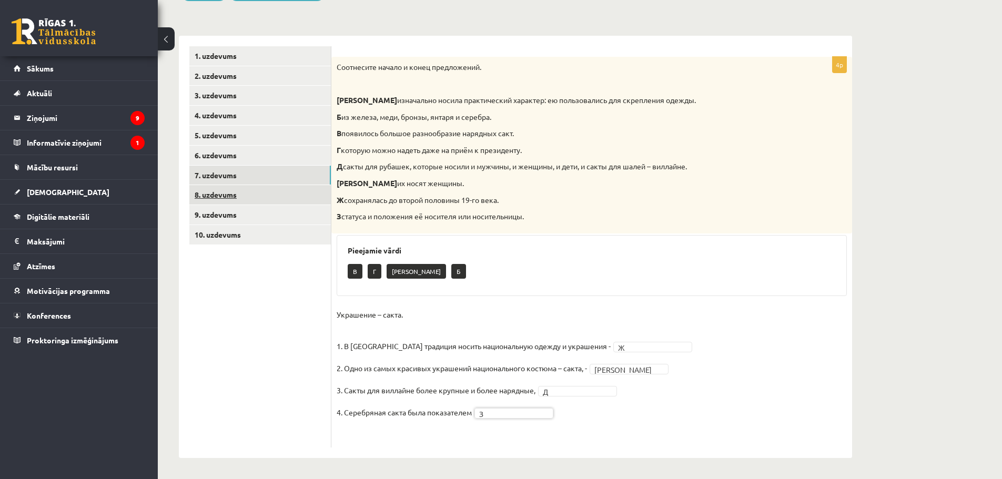
click at [237, 199] on link "8. uzdevums" at bounding box center [259, 194] width 141 height 19
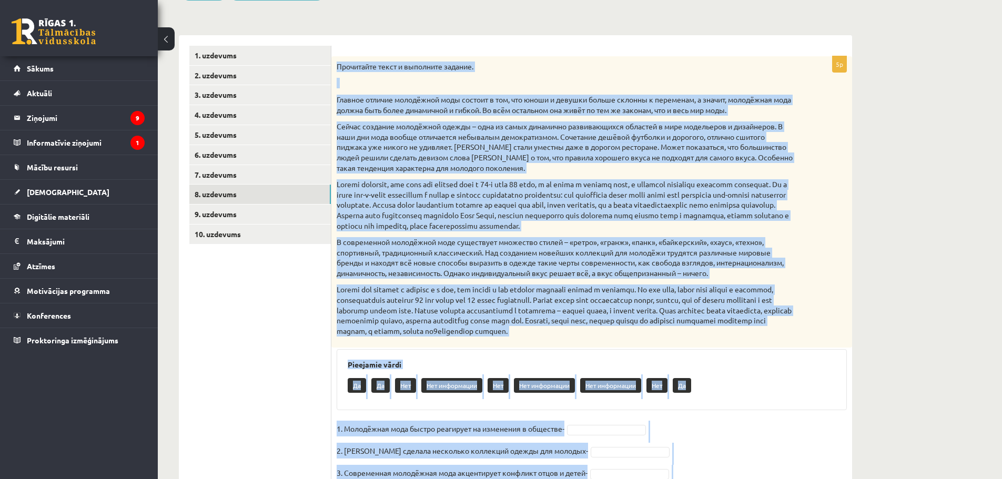
scroll to position [232, 0]
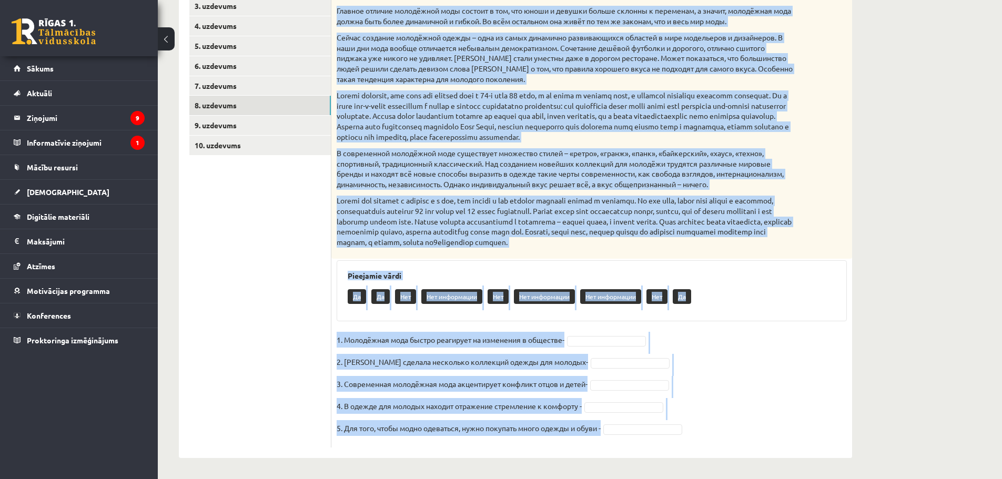
drag, startPoint x: 335, startPoint y: 62, endPoint x: 746, endPoint y: 504, distance: 603.9
click at [746, 247] on html "0 Dāvanas 2647 mP 419 xp Miks Tilibs Sākums Aktuāli Kā mācīties eSKOLĀ Kontakti…" at bounding box center [501, 7] width 1002 height 479
copy div "Прочитайте текст и выполните задание. Главное отличие молодёжной моды состоит в…"
click at [770, 307] on div "Да Да Нет Нет информации Нет Нет информации Нет информации Нет Да" at bounding box center [592, 298] width 488 height 25
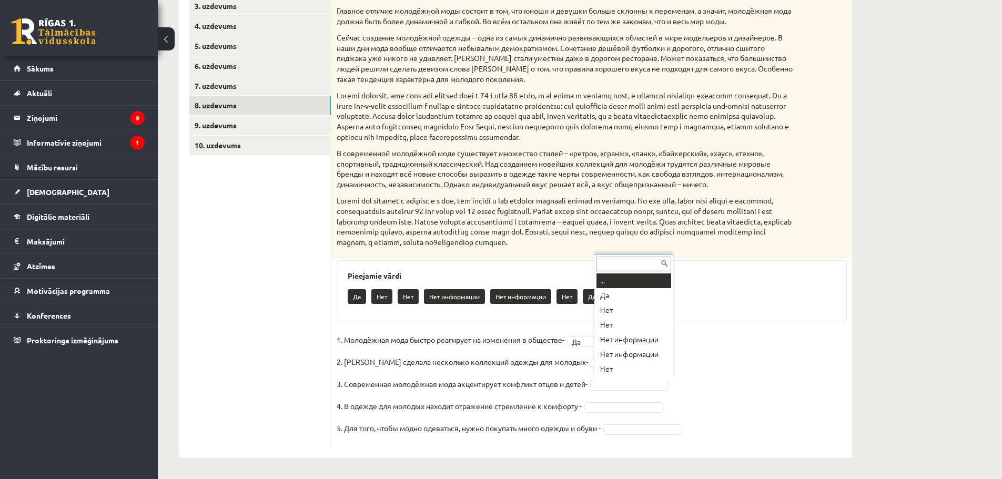
scroll to position [13, 0]
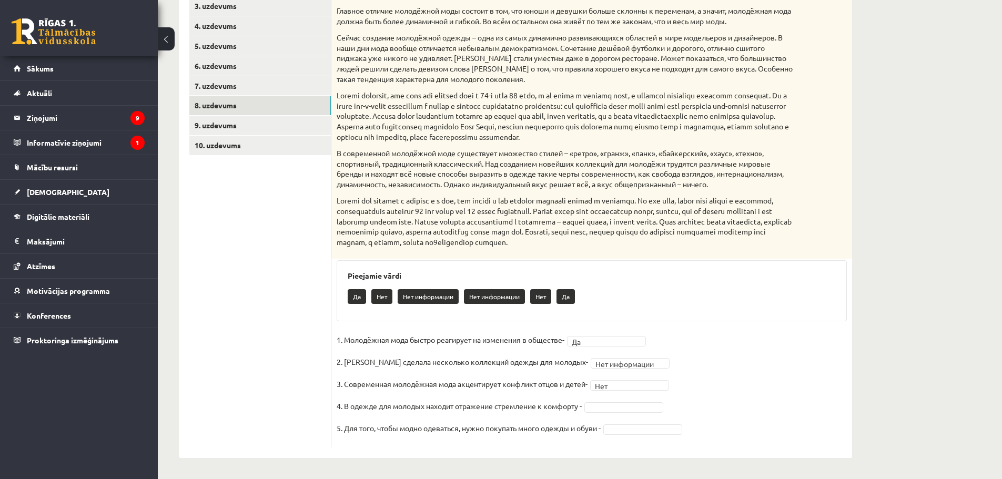
click at [632, 399] on fieldset "**********" at bounding box center [592, 387] width 510 height 110
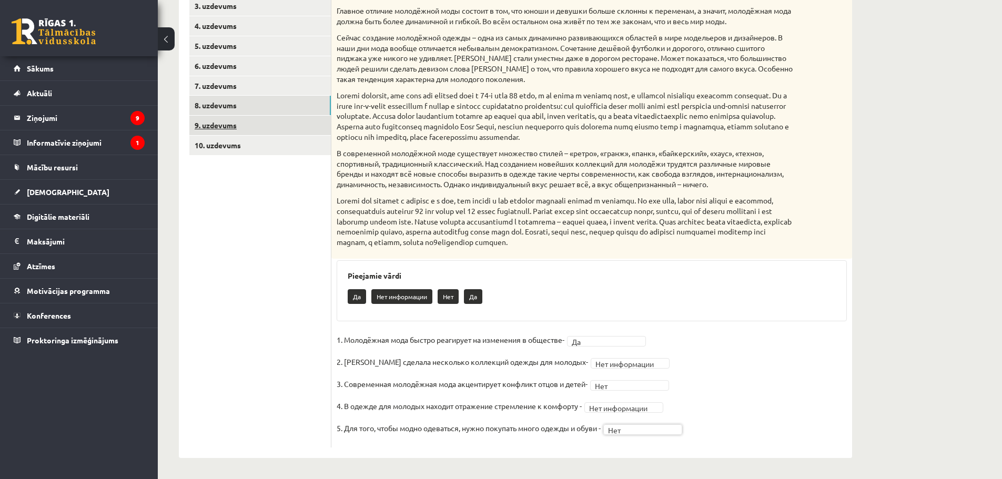
click at [226, 129] on link "9. uzdevums" at bounding box center [259, 125] width 141 height 19
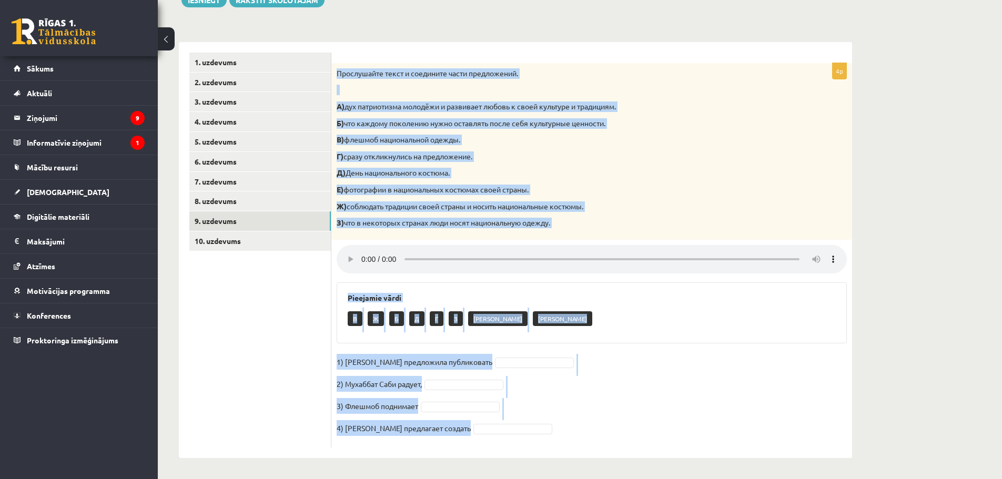
drag, startPoint x: 337, startPoint y: 72, endPoint x: 666, endPoint y: 453, distance: 503.7
click at [666, 453] on div "4p Прослушайте текст и соедините части предложений. А) дух патриотизма молодёжи…" at bounding box center [591, 250] width 521 height 416
copy div "Прослушайте текст и соедините части предложений. А) дух патриотизма молодёжи и …"
click at [891, 281] on div "**********" at bounding box center [580, 191] width 844 height 575
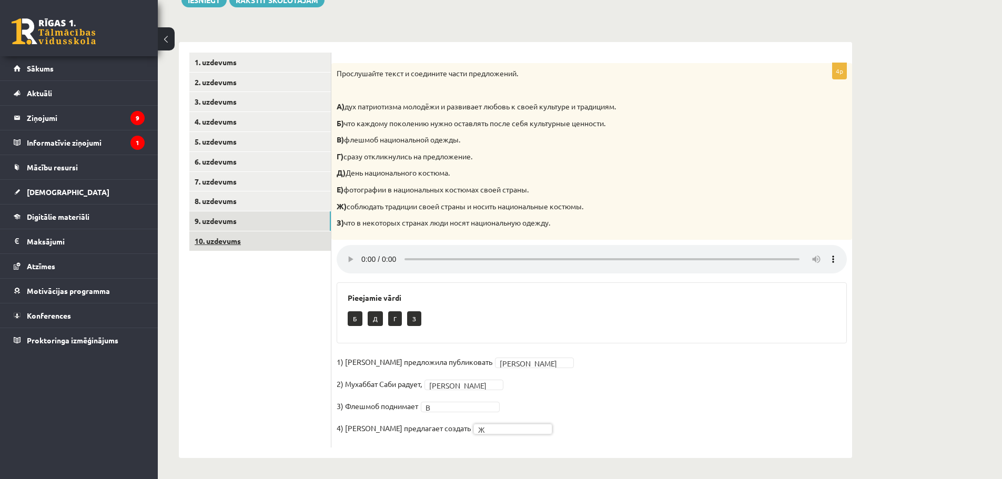
click at [231, 241] on link "10. uzdevums" at bounding box center [259, 240] width 141 height 19
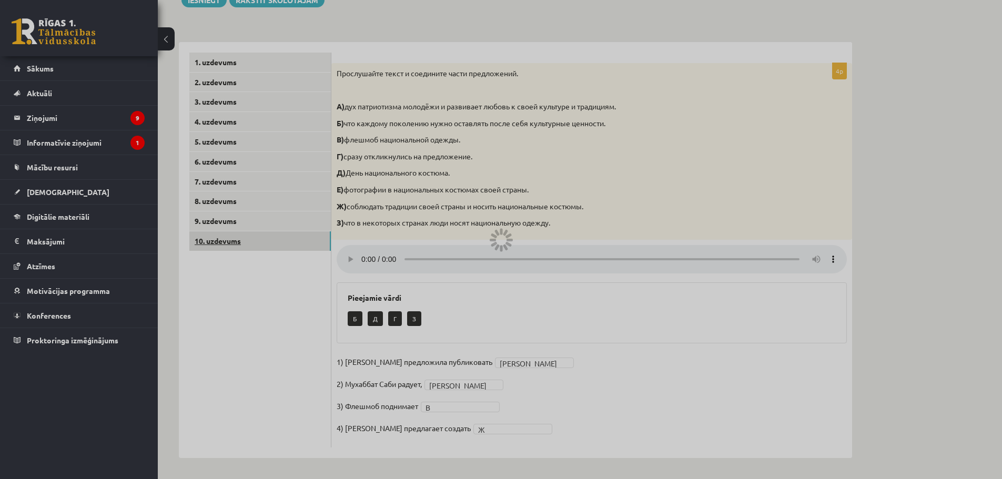
scroll to position [46, 0]
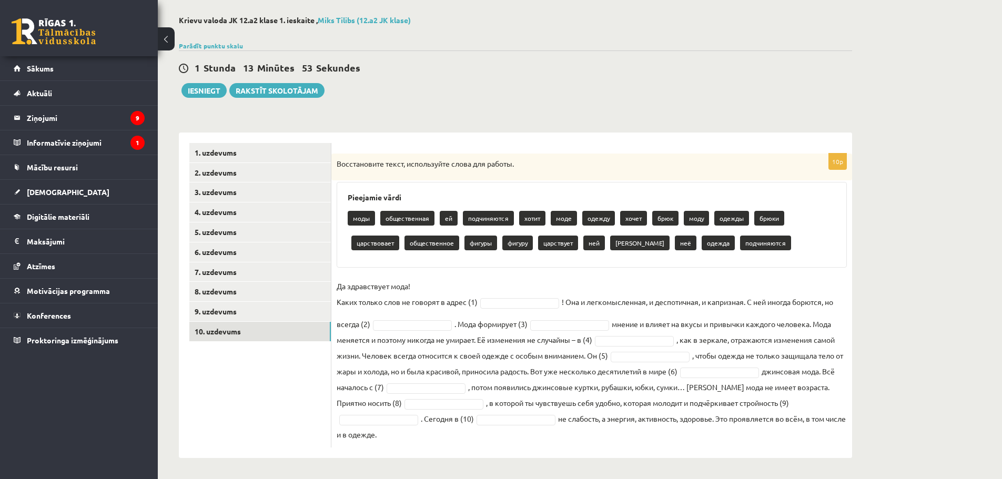
drag, startPoint x: 334, startPoint y: 160, endPoint x: 618, endPoint y: 431, distance: 392.0
click at [618, 431] on div "10p Восстановите текст, используйте слова для работы. Pieejamie vārdi моды обще…" at bounding box center [591, 301] width 521 height 294
copy div "Восстановите текст, используйте слова для работы. Pieejamie vārdi моды обществе…"
click at [847, 317] on div "10p Восстановите текст, используйте слова для работы. Pieejamie vārdi моды обще…" at bounding box center [591, 301] width 521 height 294
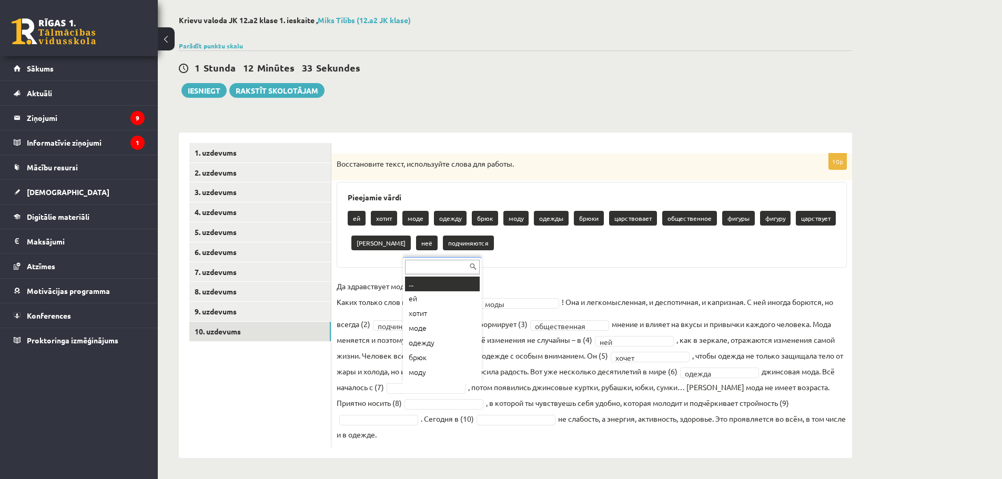
scroll to position [13, 0]
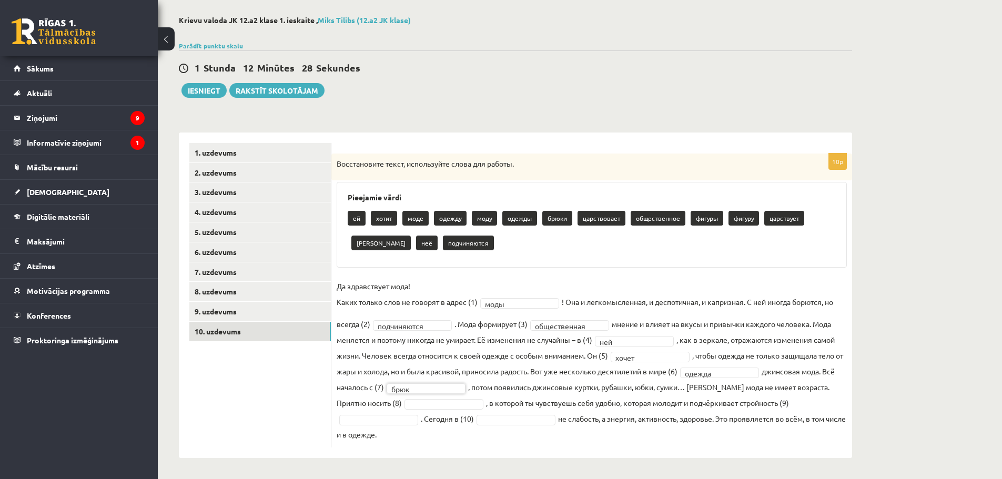
click at [454, 382] on fieldset "**********" at bounding box center [592, 360] width 510 height 164
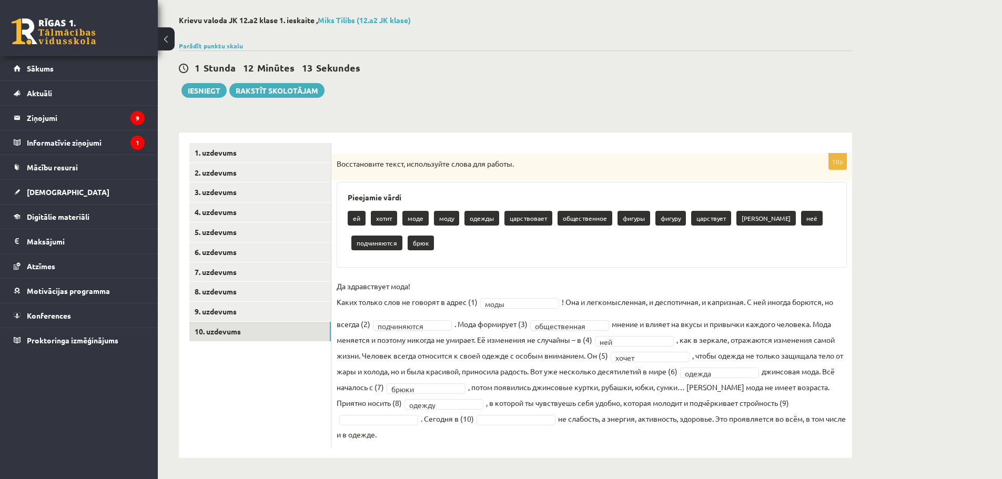
click at [812, 401] on fieldset "**********" at bounding box center [592, 360] width 510 height 164
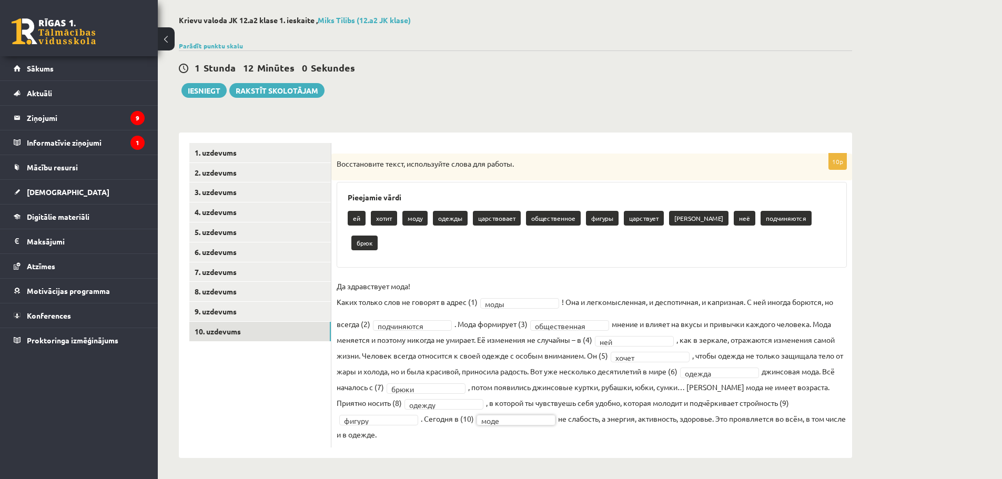
scroll to position [22, 0]
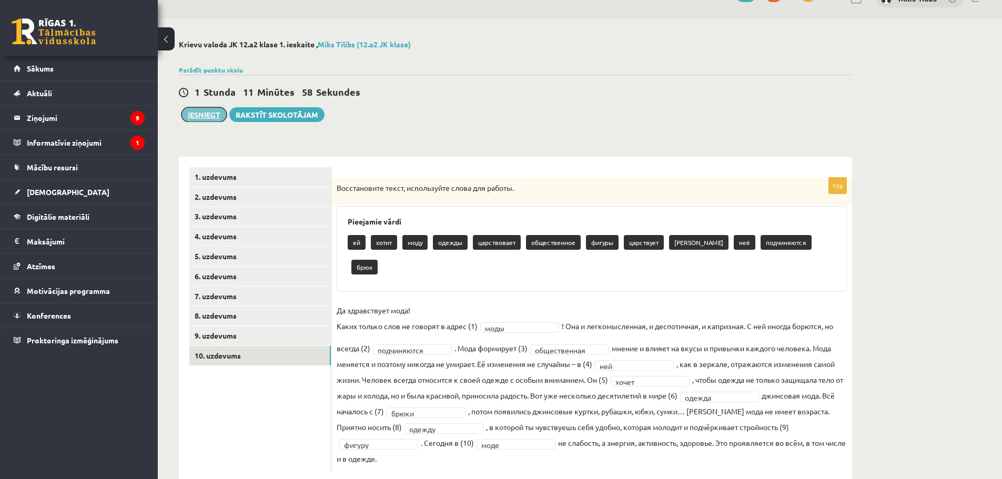
click at [203, 114] on button "Iesniegt" at bounding box center [203, 114] width 45 height 15
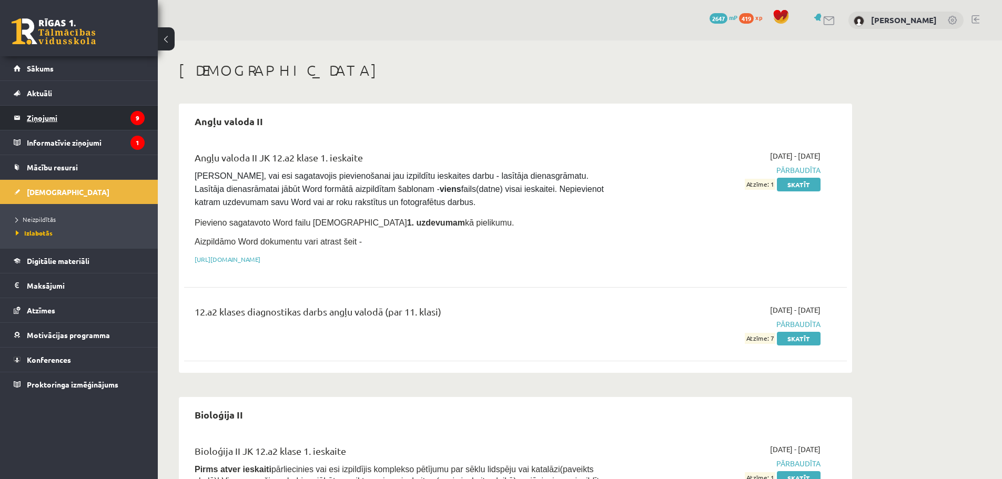
click at [44, 117] on legend "Ziņojumi 9" at bounding box center [86, 118] width 118 height 24
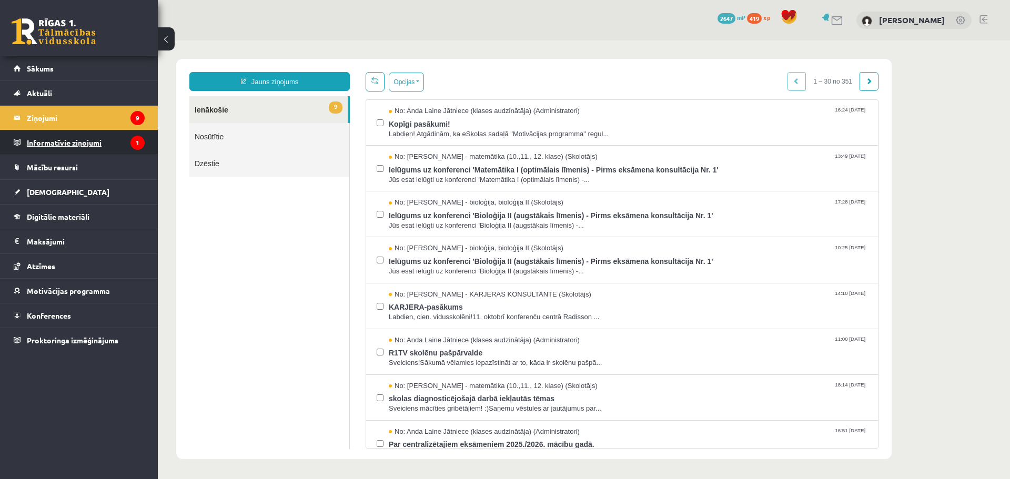
click at [68, 142] on legend "Informatīvie ziņojumi 1" at bounding box center [86, 142] width 118 height 24
